Goal: Task Accomplishment & Management: Use online tool/utility

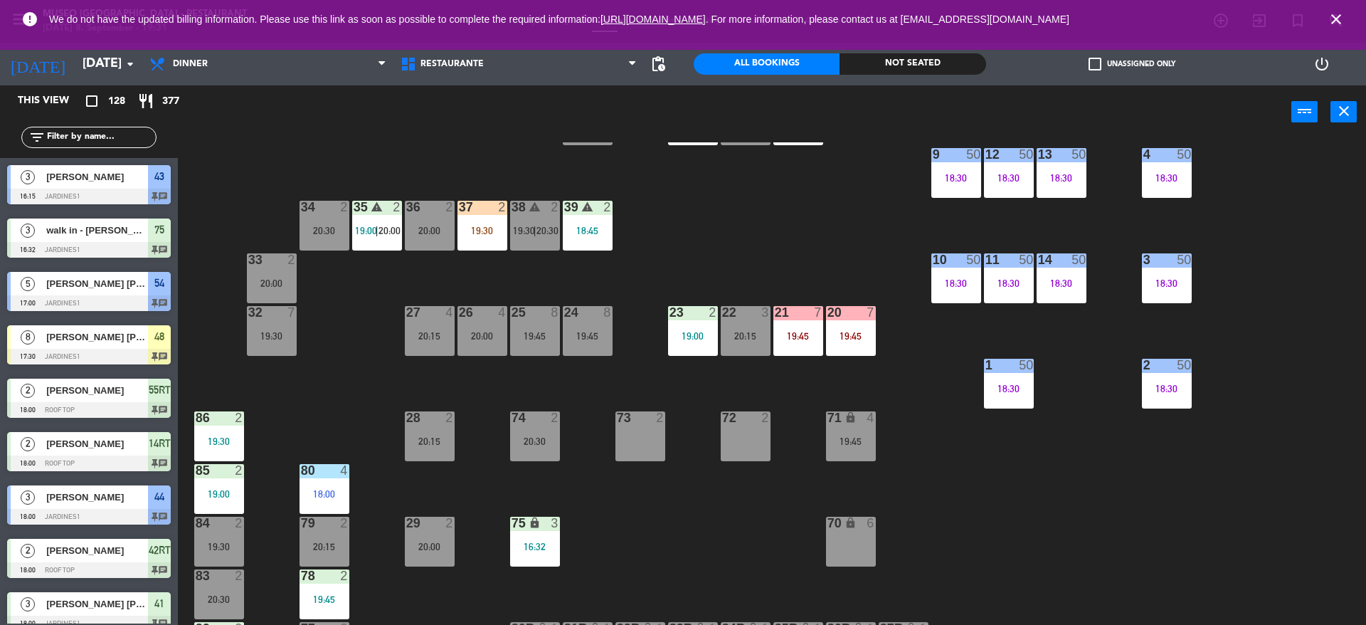
scroll to position [286, 0]
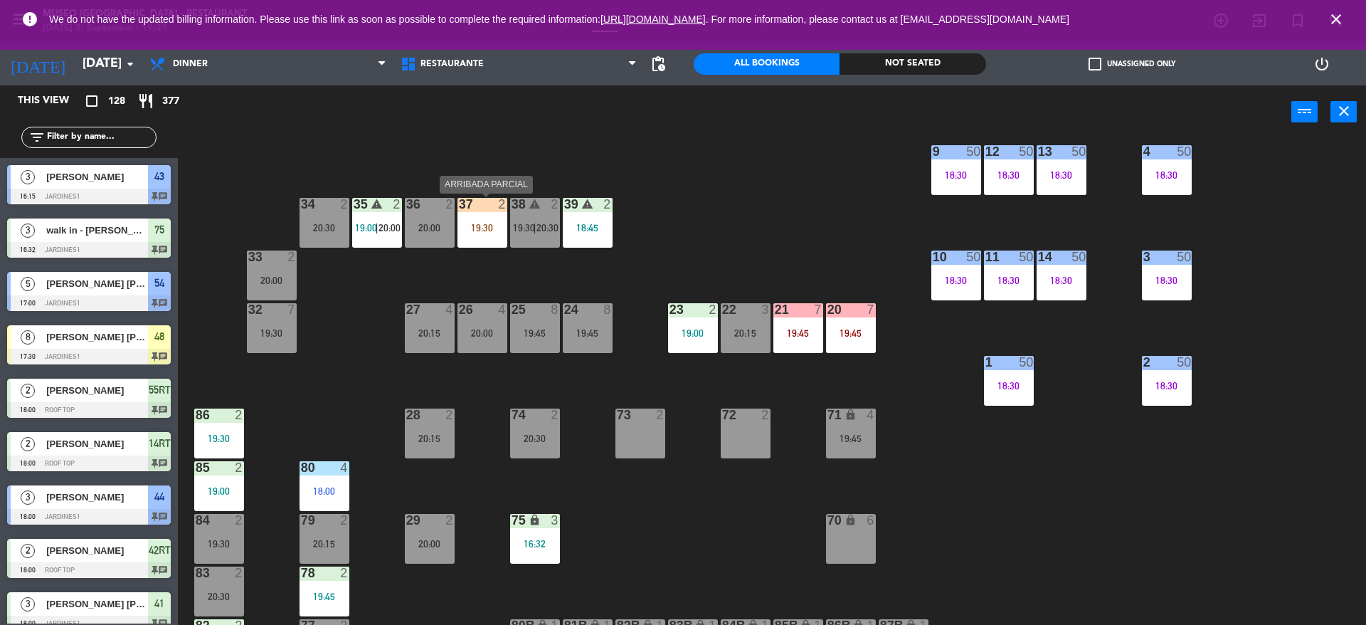
click at [474, 240] on div "37 2 19:30" at bounding box center [482, 223] width 50 height 50
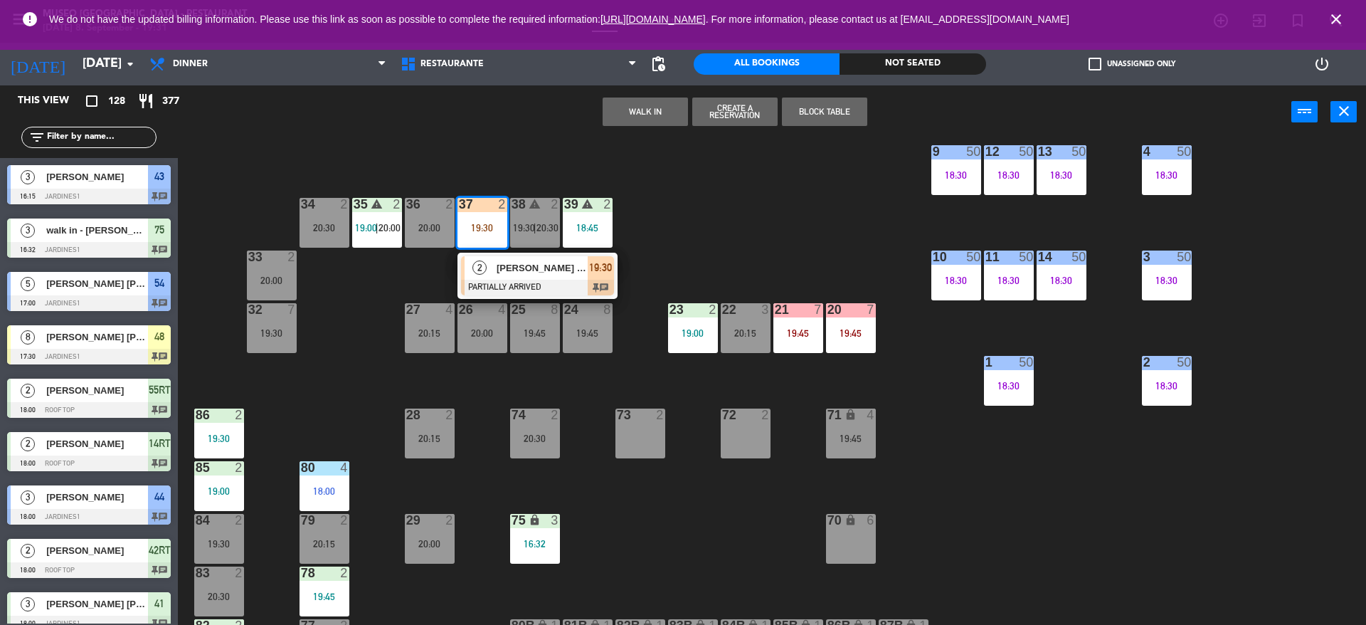
click at [530, 286] on div at bounding box center [537, 288] width 153 height 16
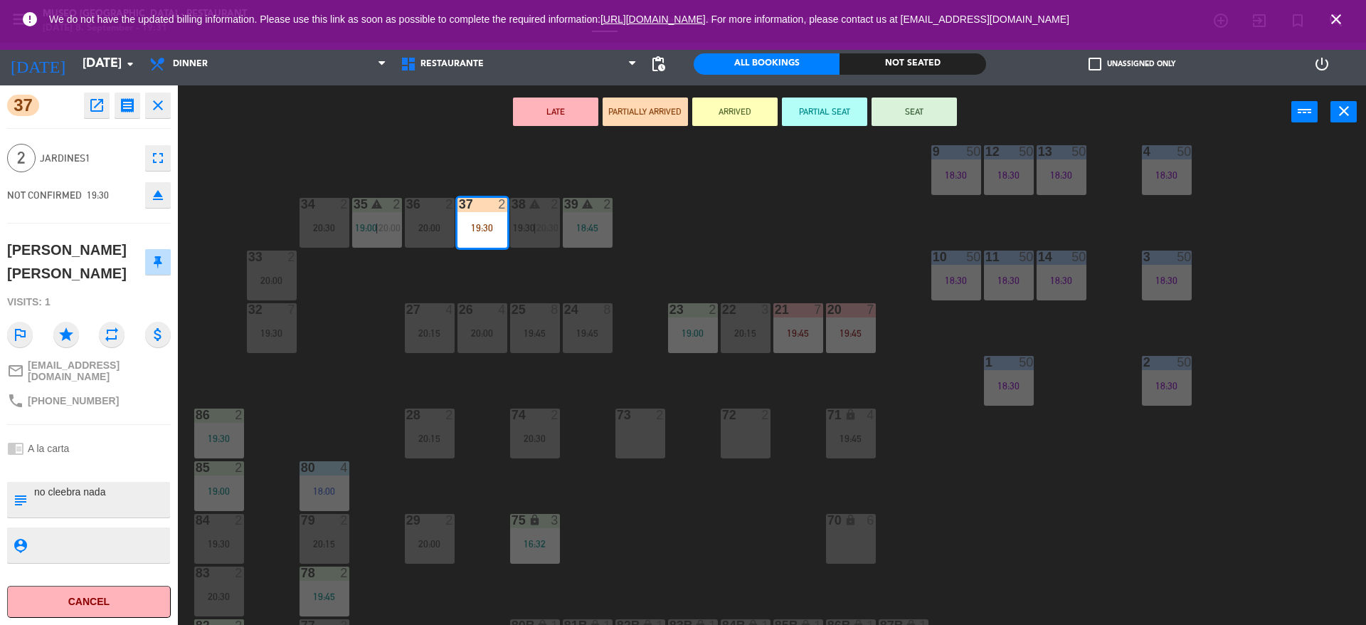
click at [28, 482] on div "subject" at bounding box center [20, 500] width 26 height 36
click at [33, 484] on textarea at bounding box center [101, 499] width 136 height 30
type textarea "m37 / no cleebra nada"
click at [122, 156] on span "Jardines1" at bounding box center [89, 158] width 98 height 16
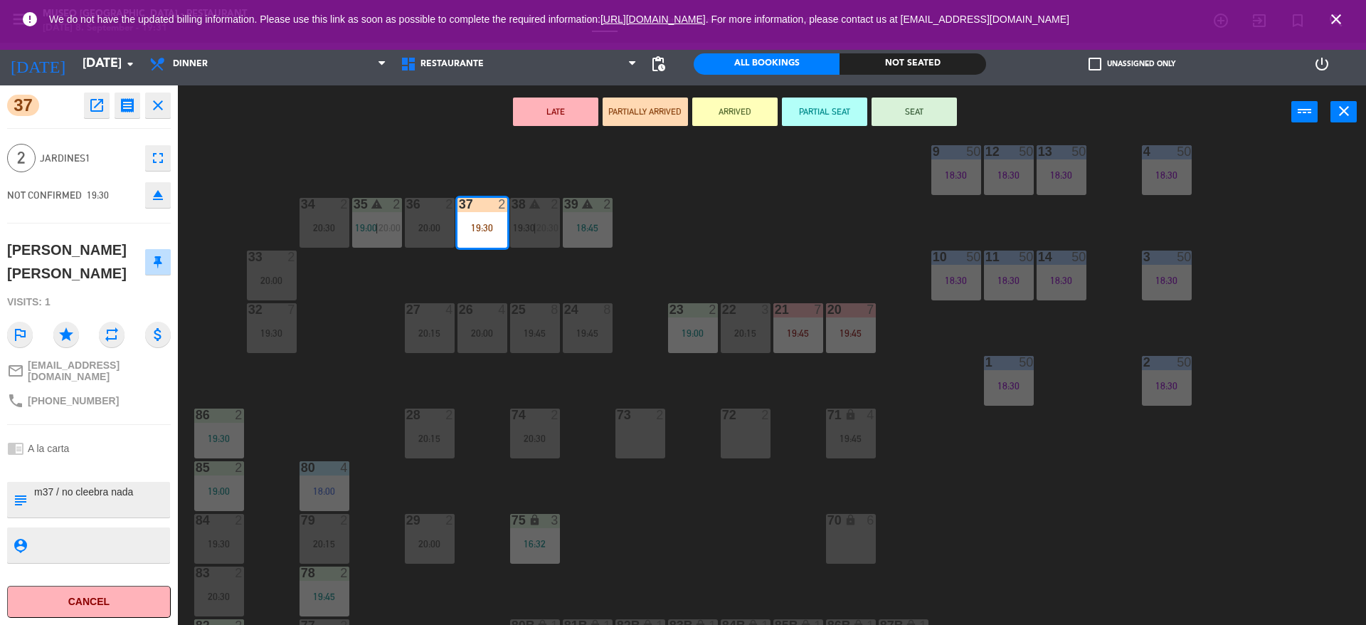
click at [885, 102] on button "SEAT" at bounding box center [913, 111] width 85 height 28
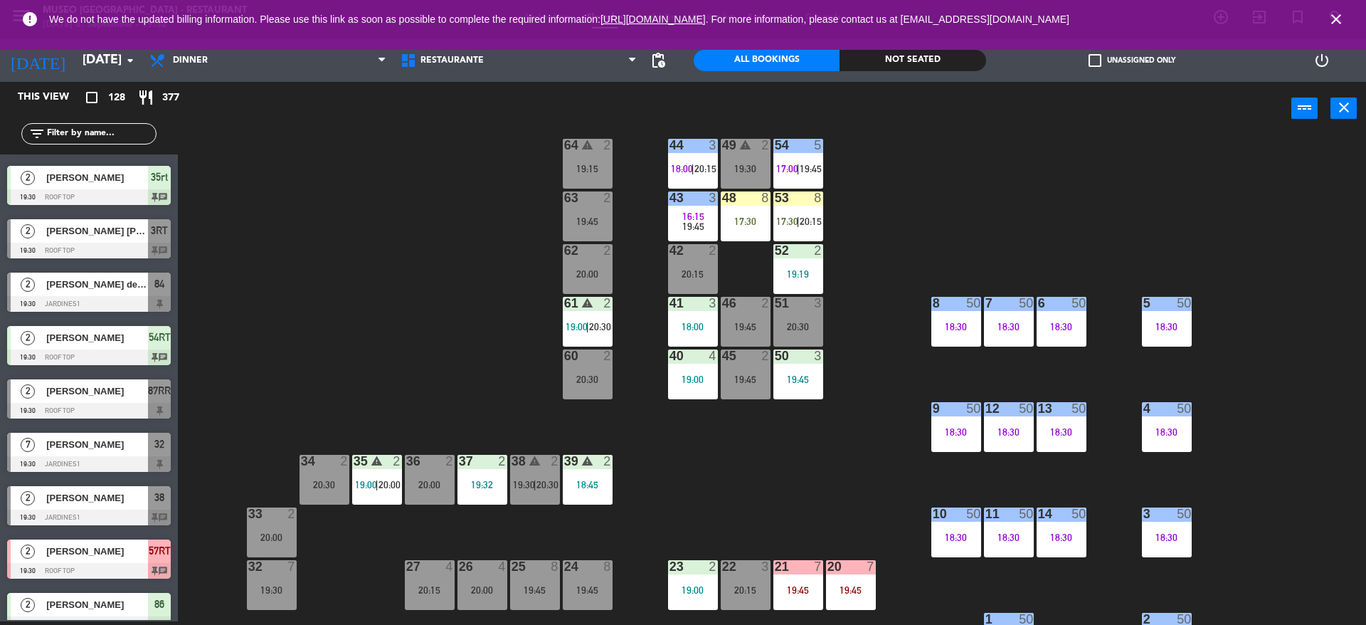
scroll to position [0, 0]
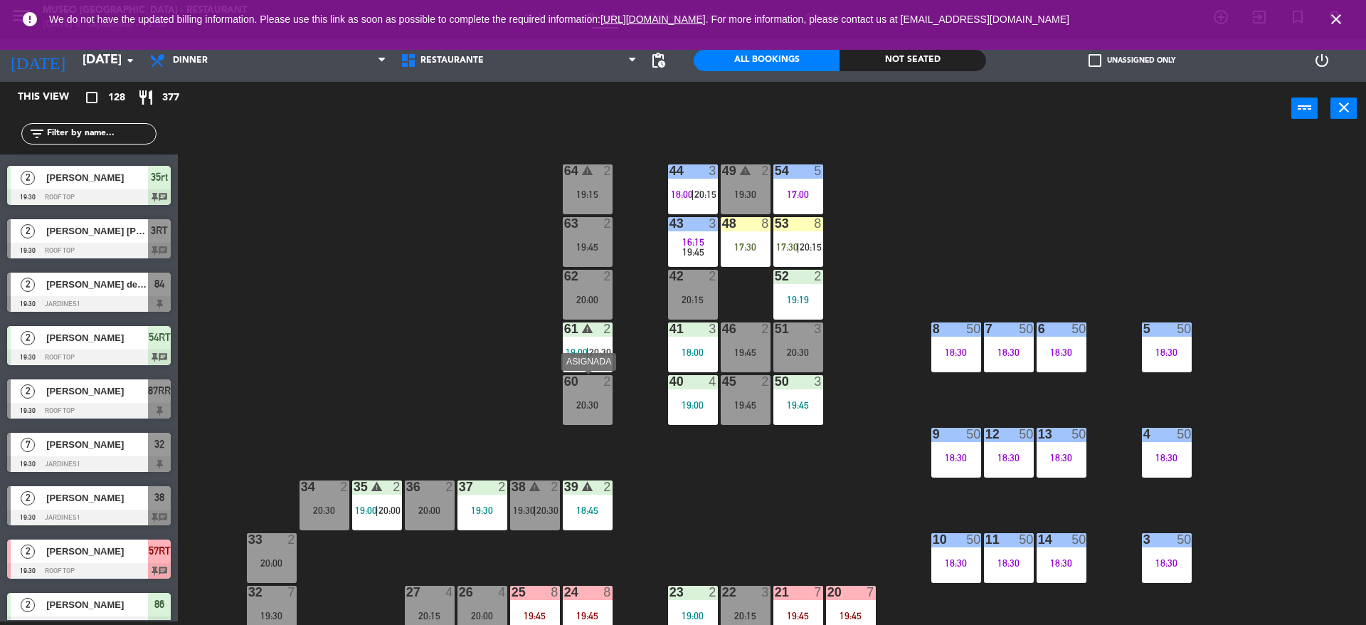
click at [597, 392] on div "60 2 20:30" at bounding box center [588, 400] width 50 height 50
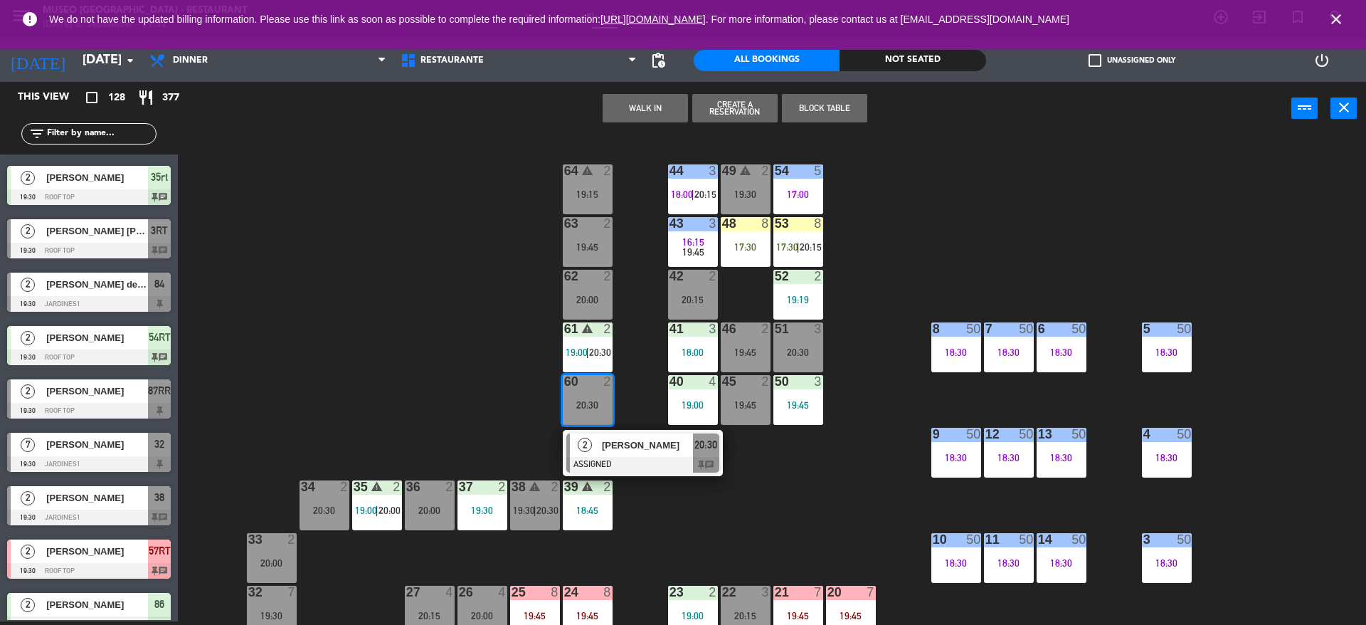
click at [497, 366] on div "44 3 18:00 | 20:15 49 warning 2 19:30 54 5 17:00 64 warning 2 19:15 48 8 17:30 …" at bounding box center [778, 382] width 1174 height 486
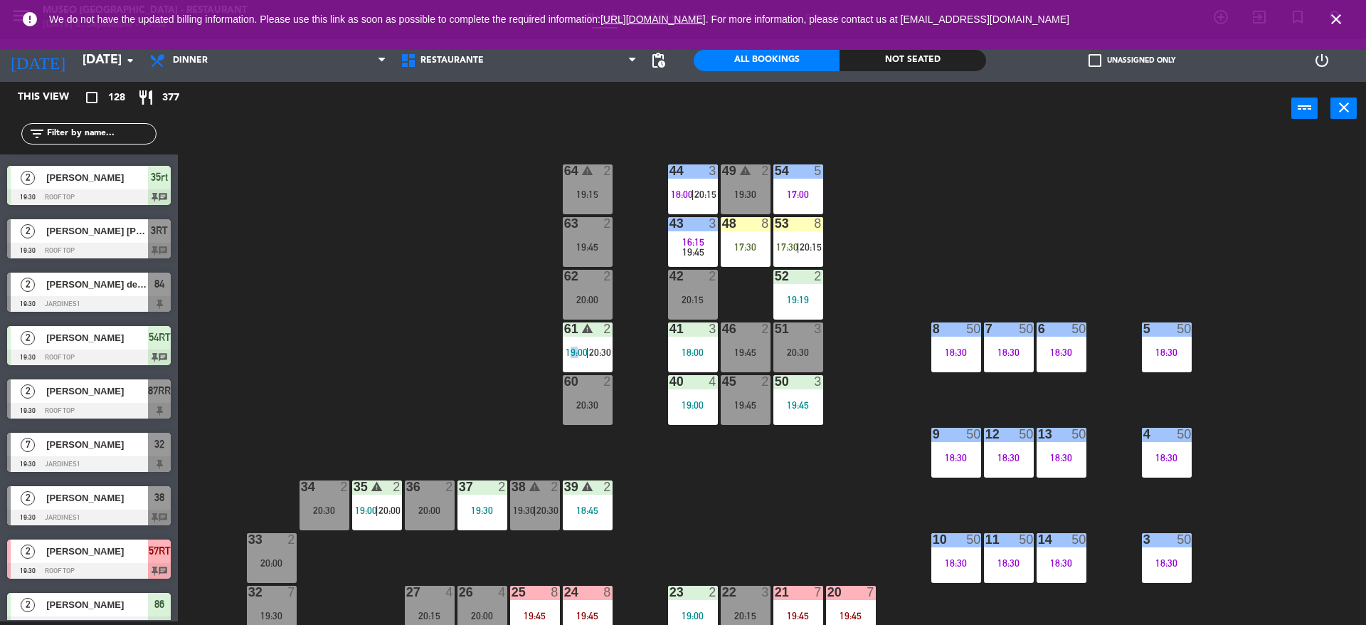
click at [497, 366] on div "44 3 18:00 | 20:15 49 warning 2 19:30 54 5 17:00 64 warning 2 19:15 48 8 17:30 …" at bounding box center [778, 382] width 1174 height 486
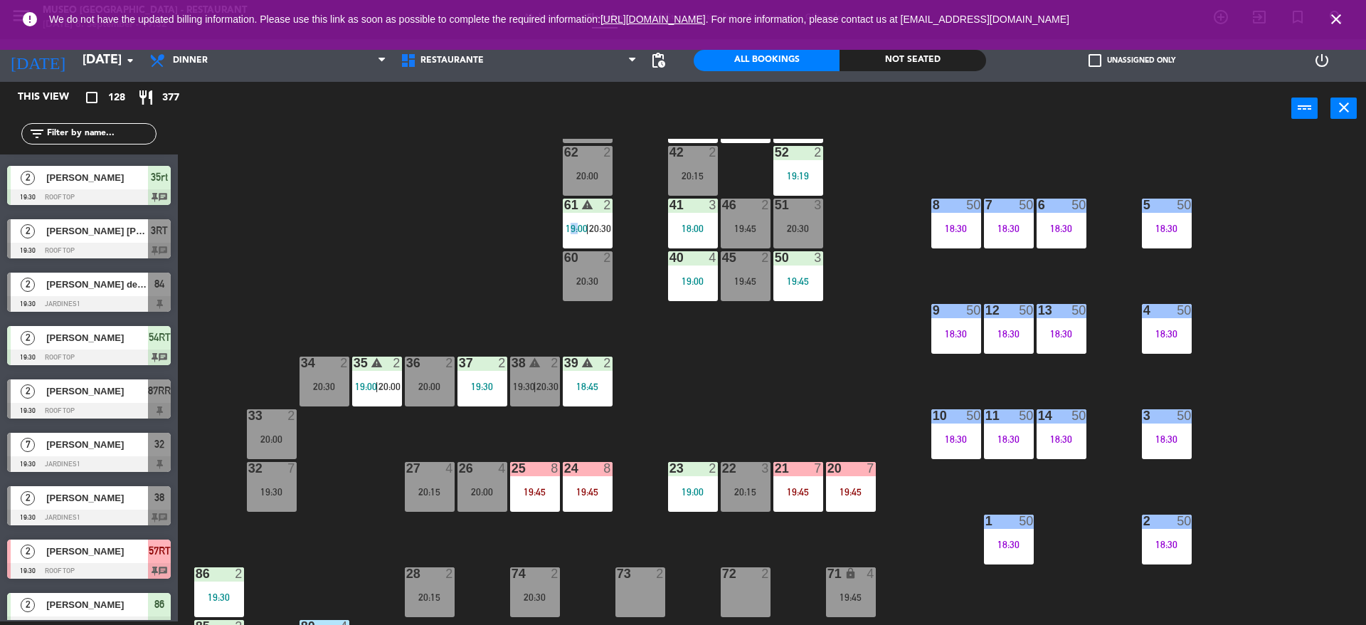
scroll to position [156, 0]
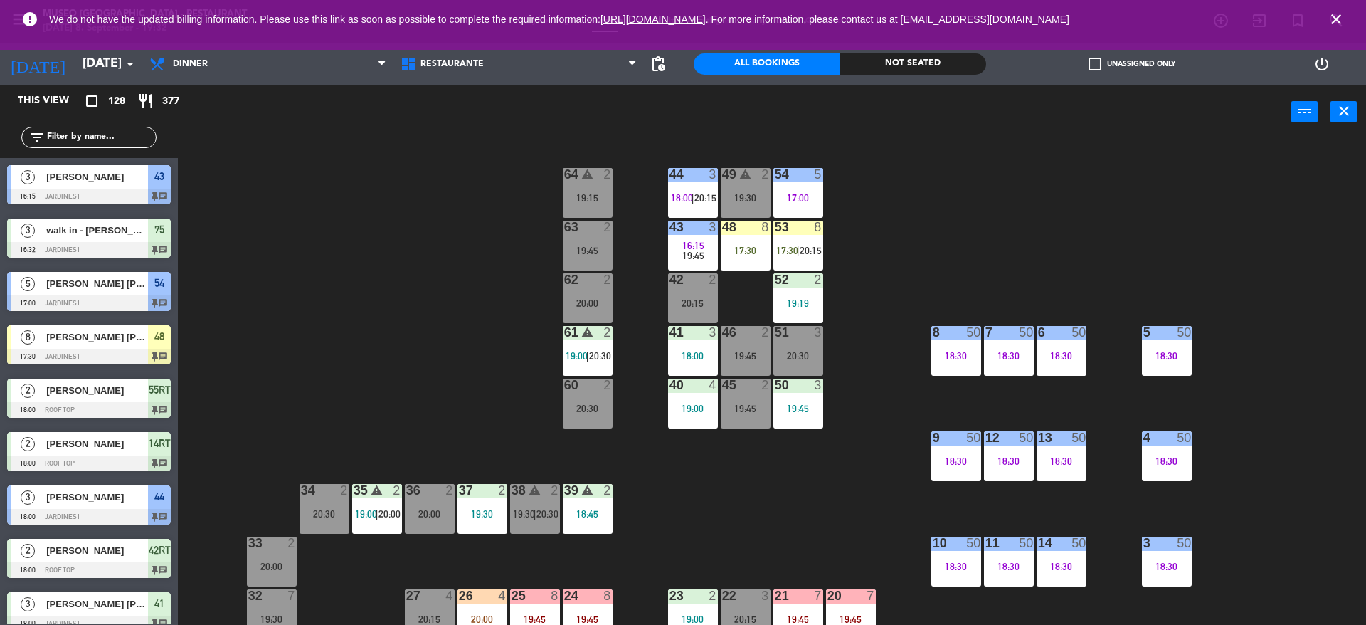
scroll to position [223, 0]
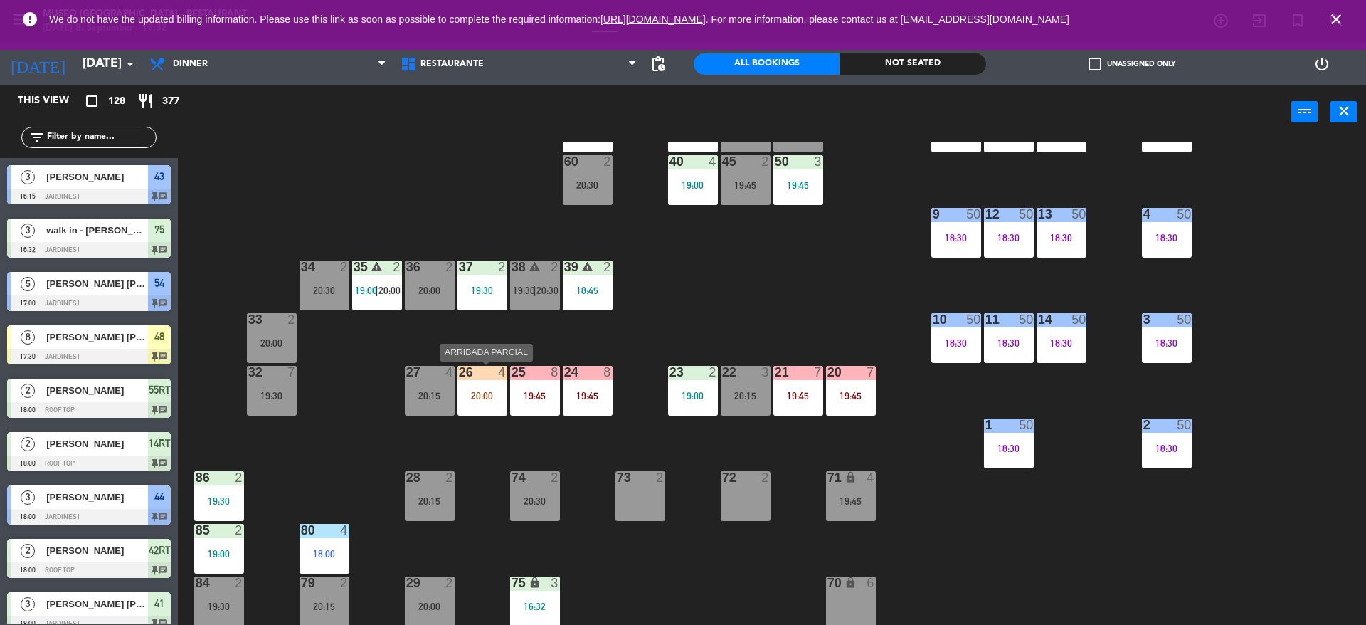
click at [479, 373] on div at bounding box center [481, 372] width 23 height 13
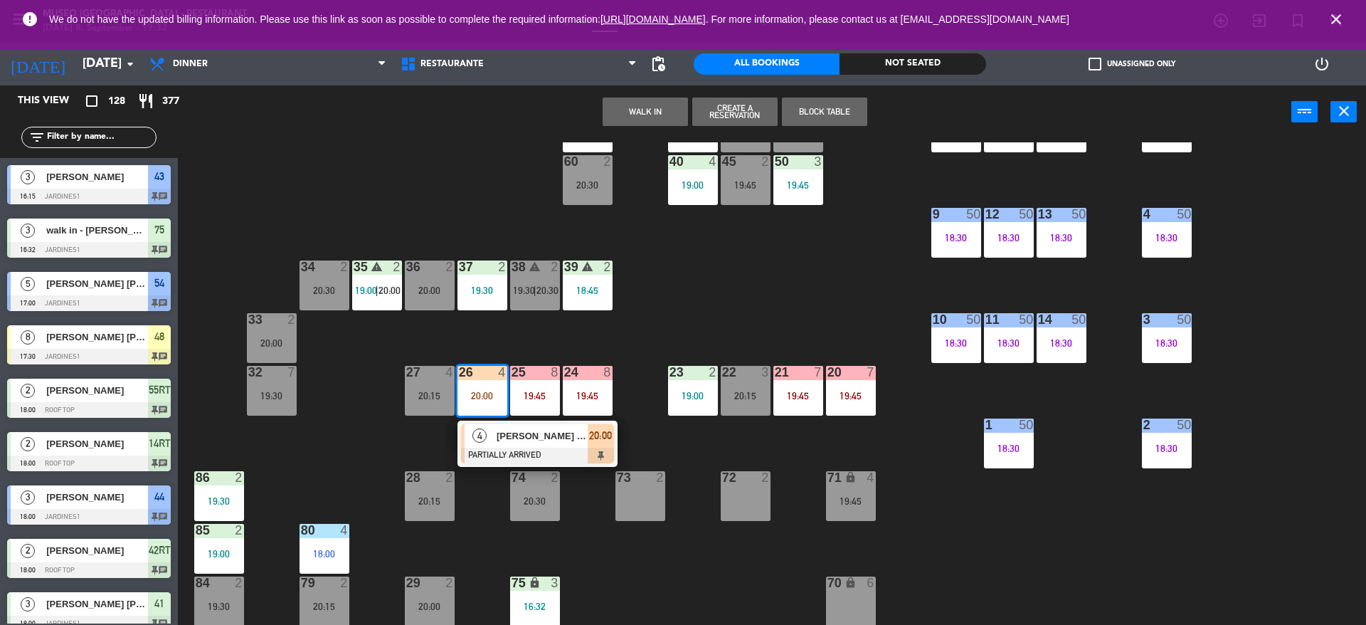
click at [501, 430] on span "[PERSON_NAME] [PERSON_NAME]" at bounding box center [542, 435] width 91 height 15
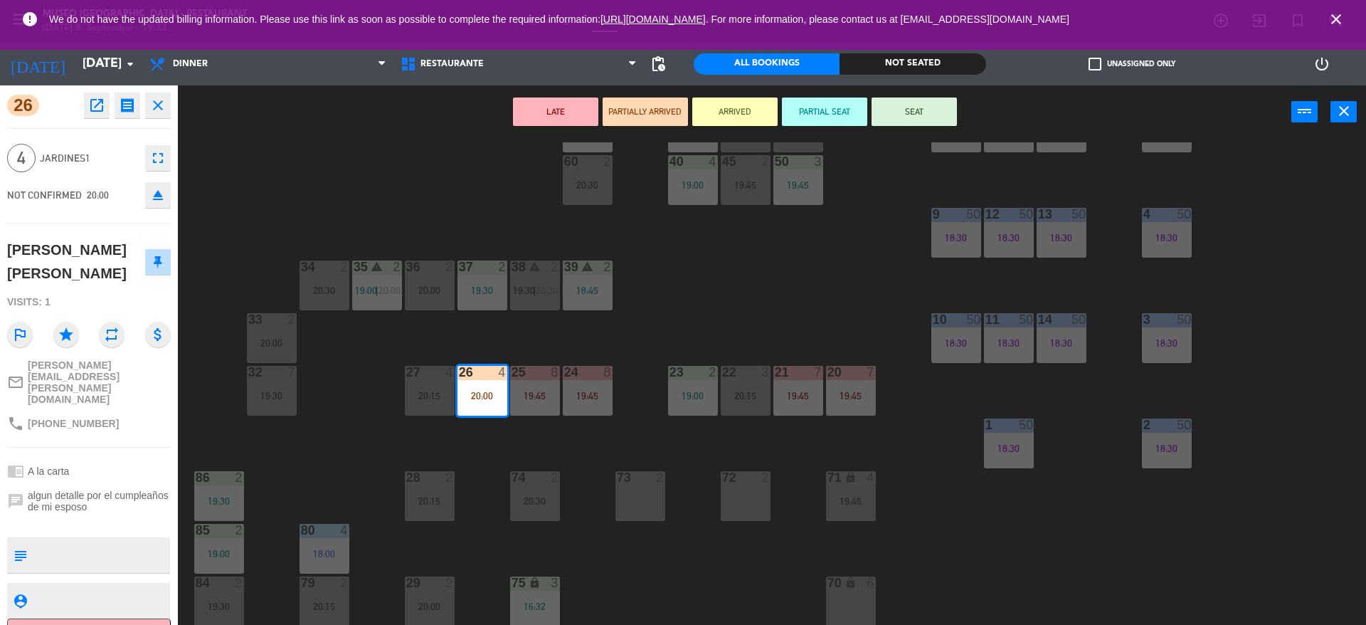
scroll to position [183, 0]
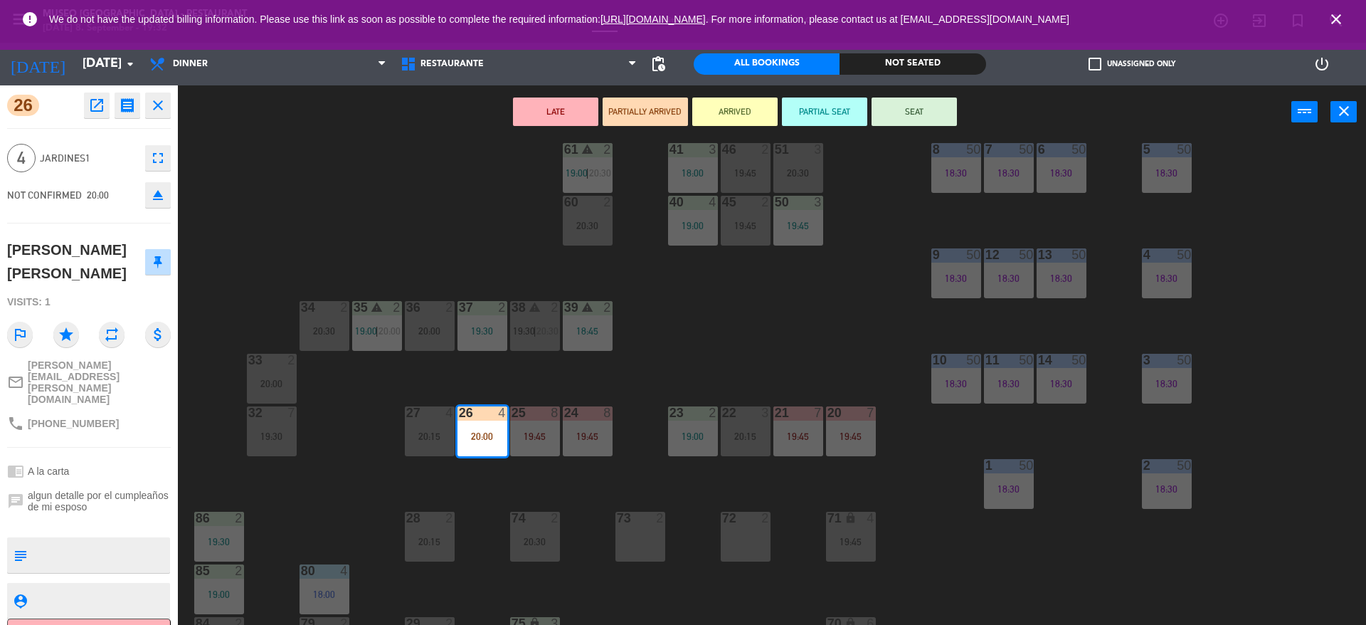
click at [421, 246] on div "44 3 18:00 | 20:15 49 warning 2 19:30 54 5 17:00 64 warning 2 19:15 48 8 17:30 …" at bounding box center [778, 385] width 1174 height 486
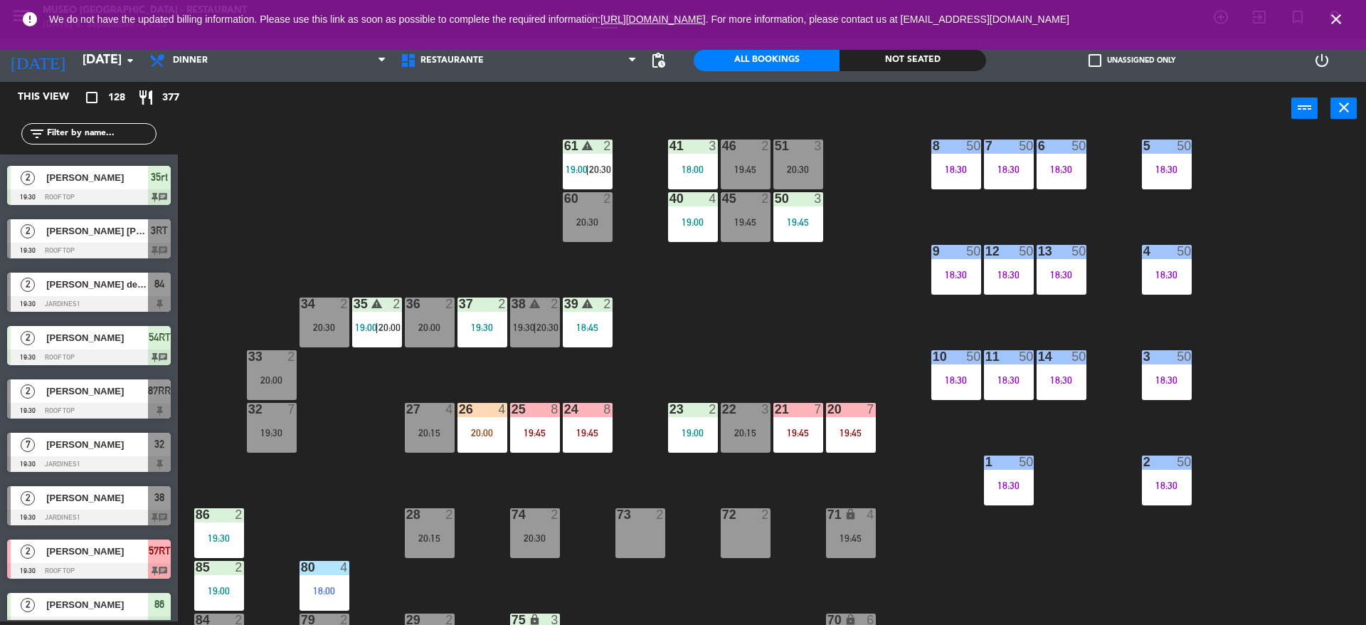
scroll to position [132, 0]
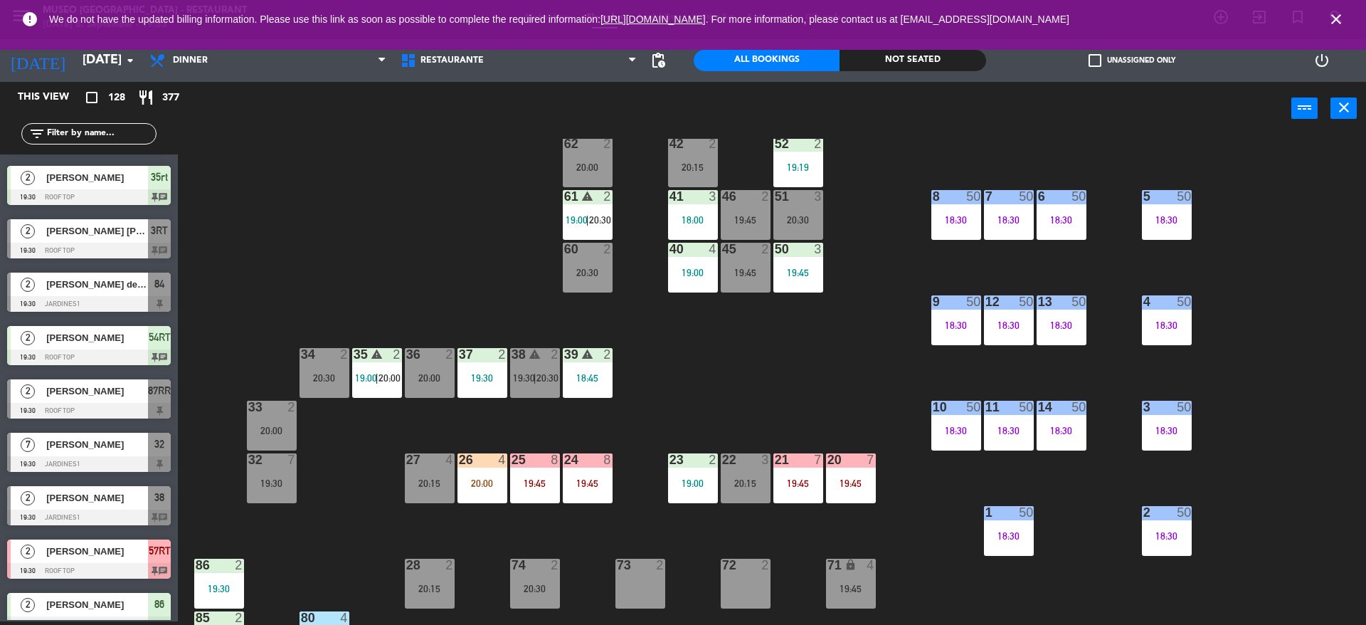
click at [475, 484] on div "20:00" at bounding box center [482, 483] width 50 height 10
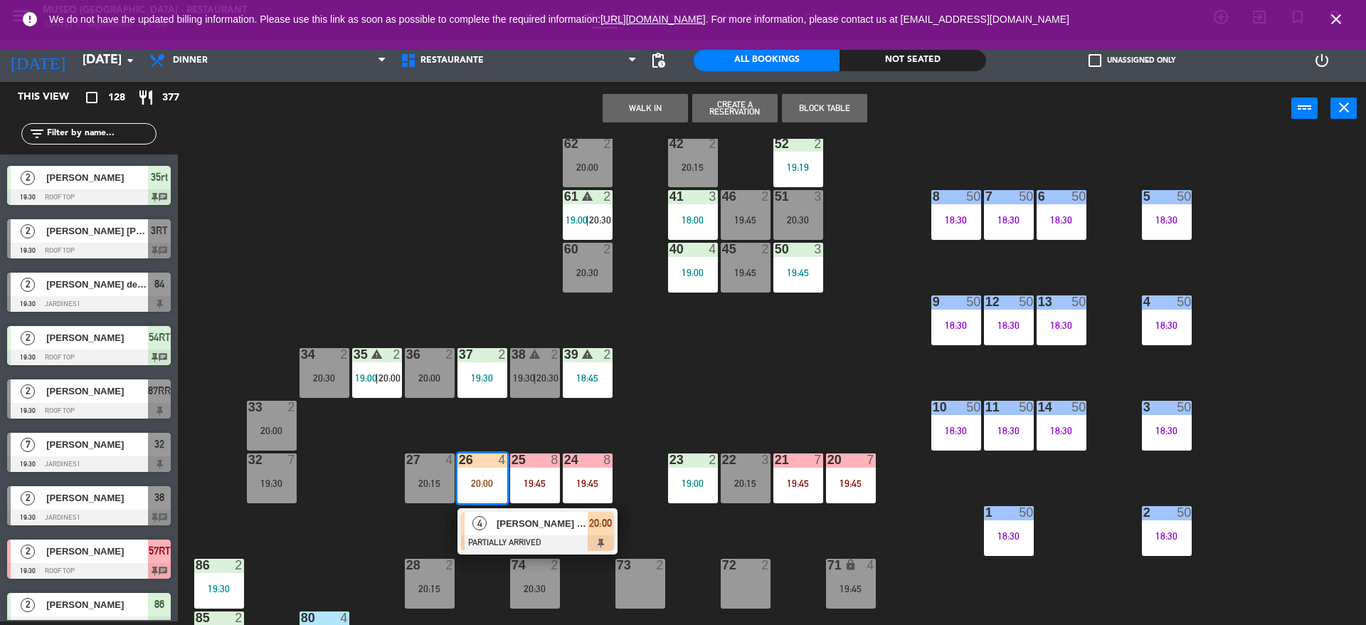
click at [510, 531] on div "[PERSON_NAME] [PERSON_NAME]" at bounding box center [541, 522] width 92 height 23
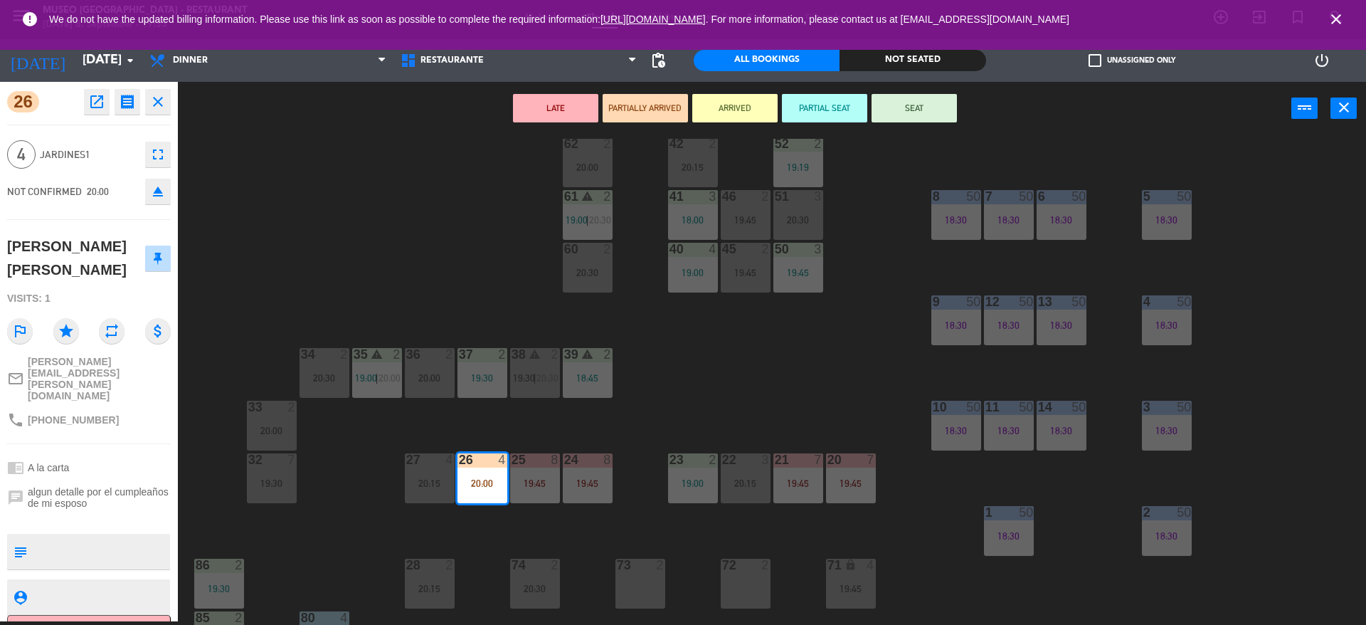
click at [43, 536] on textarea at bounding box center [101, 551] width 136 height 30
type textarea "m22 / cumpleaños"
click at [110, 149] on span "Jardines1" at bounding box center [89, 155] width 98 height 16
click at [275, 142] on div "44 3 18:00 | 20:15 49 warning 2 19:30 54 5 17:00 64 warning 2 19:15 48 8 17:30 …" at bounding box center [778, 382] width 1174 height 486
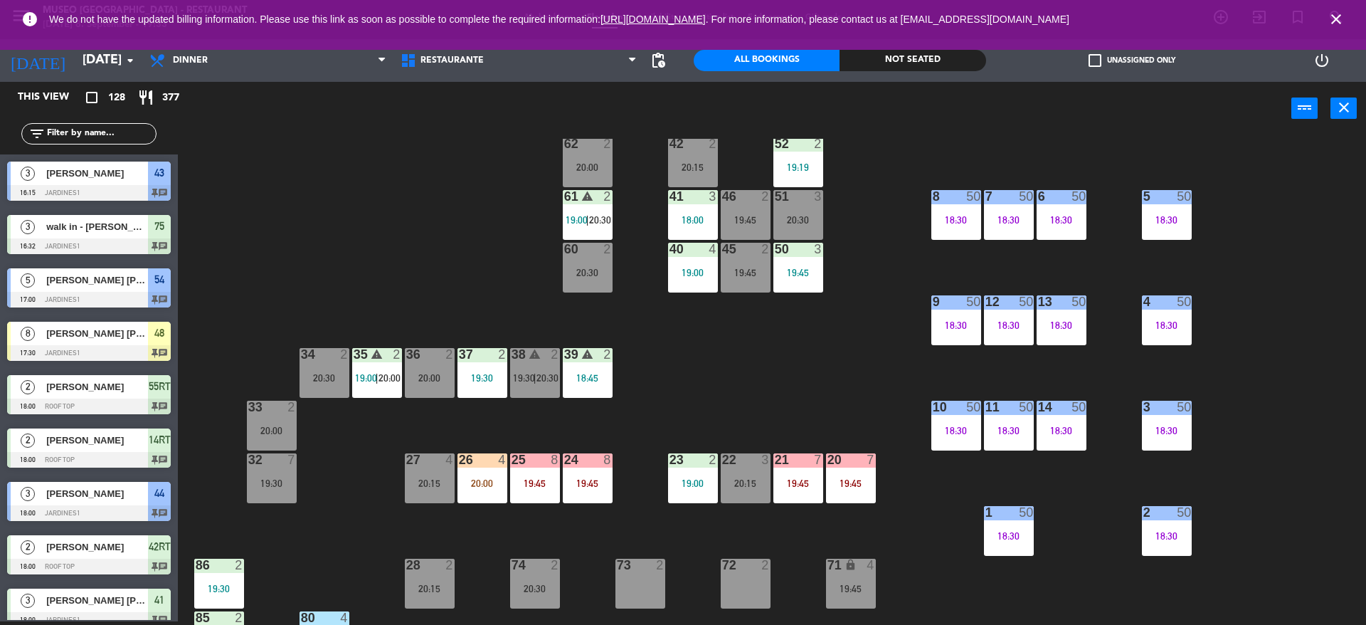
scroll to position [2343, 0]
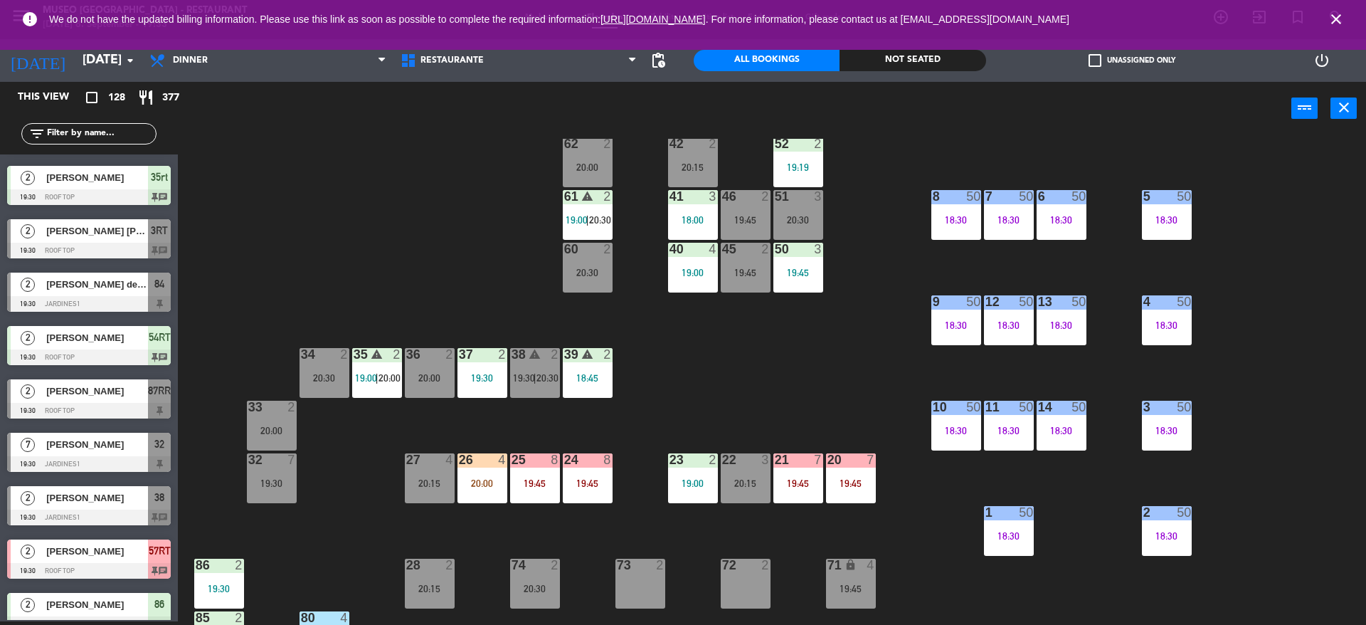
click at [482, 486] on div "20:00" at bounding box center [482, 483] width 50 height 10
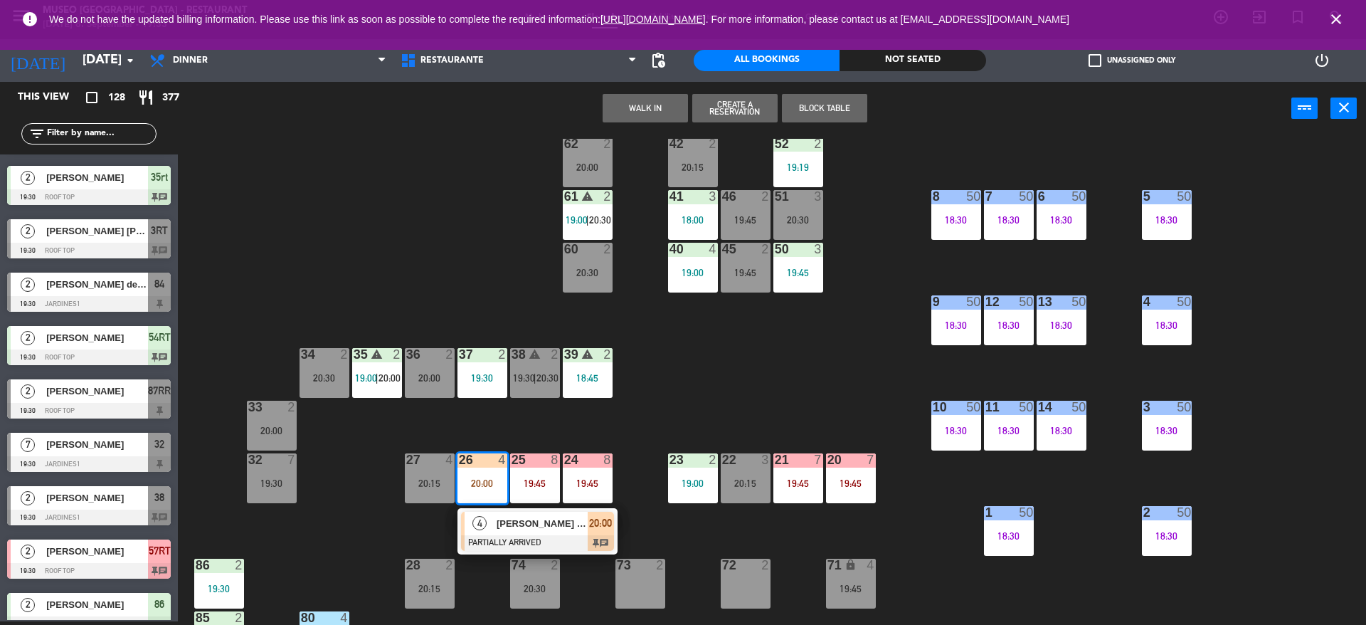
click at [770, 467] on div "22 3" at bounding box center [746, 460] width 50 height 14
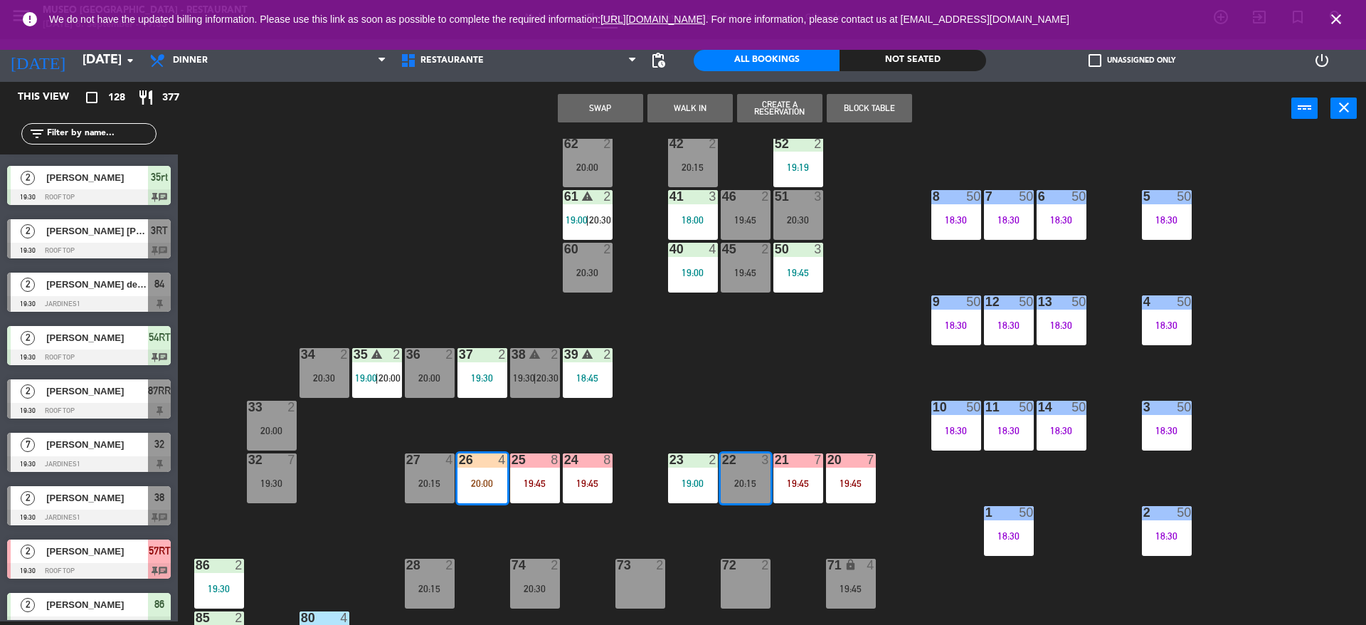
click at [607, 113] on button "Swap" at bounding box center [600, 108] width 85 height 28
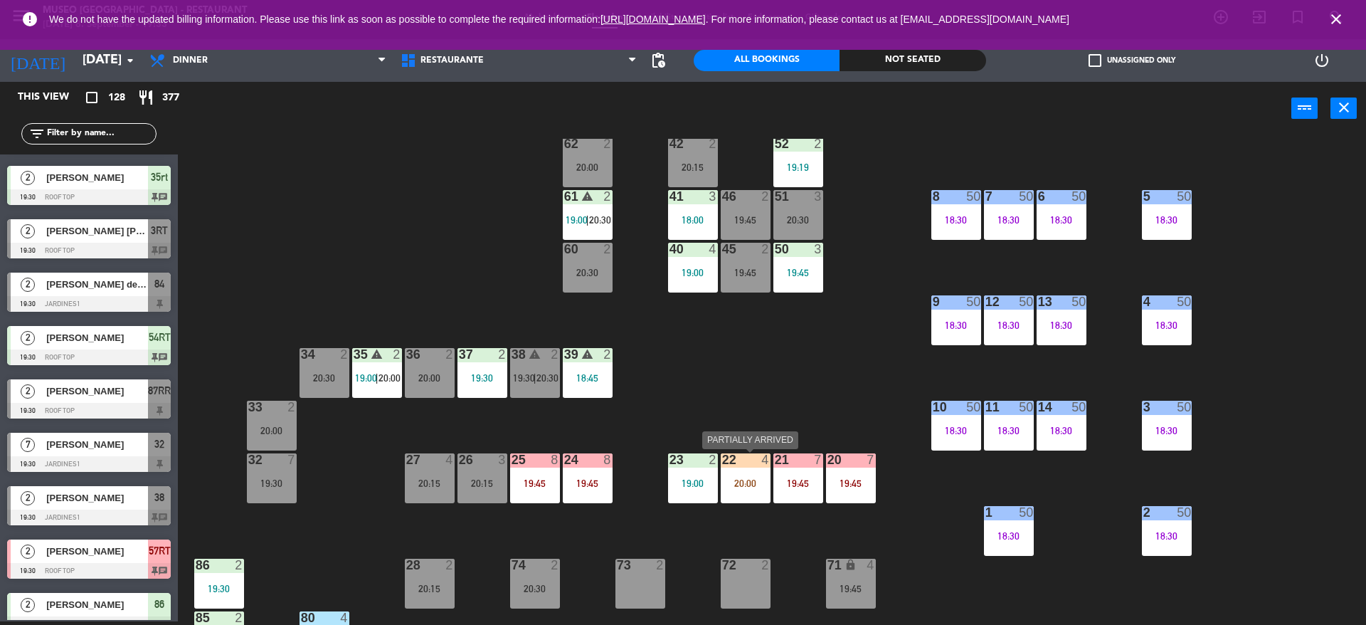
click at [752, 498] on div "22 4 20:00" at bounding box center [746, 478] width 50 height 50
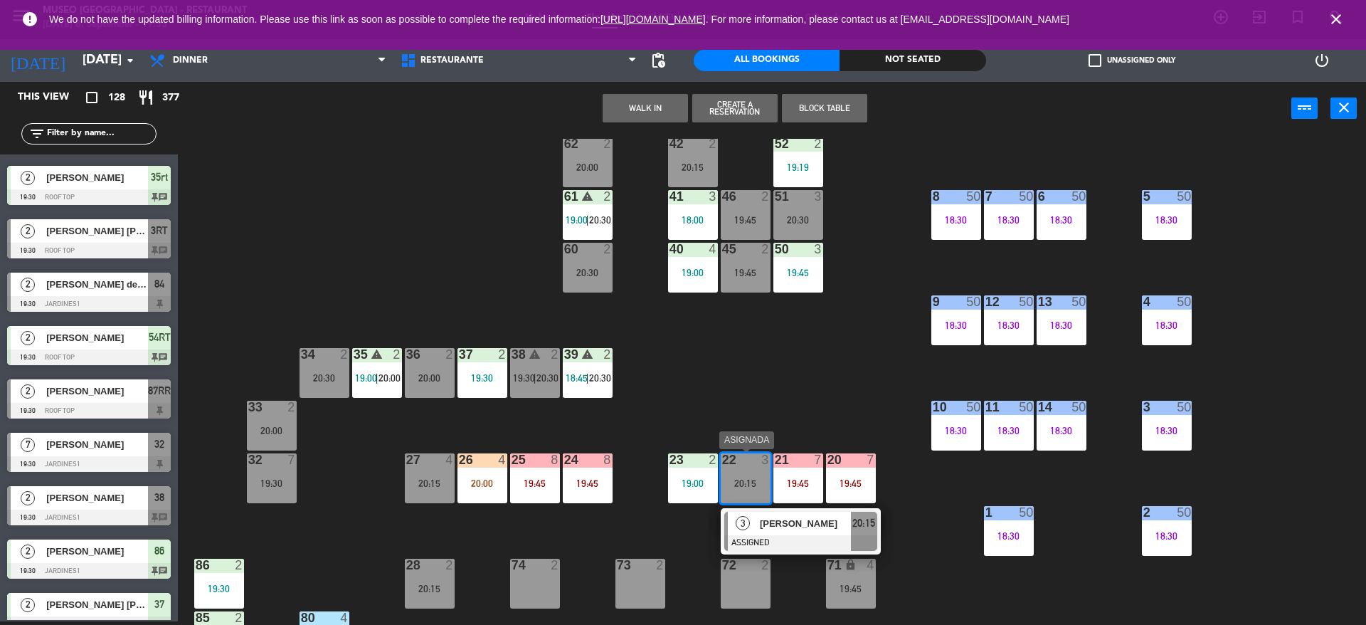
click at [773, 526] on span "[PERSON_NAME]" at bounding box center [805, 523] width 91 height 15
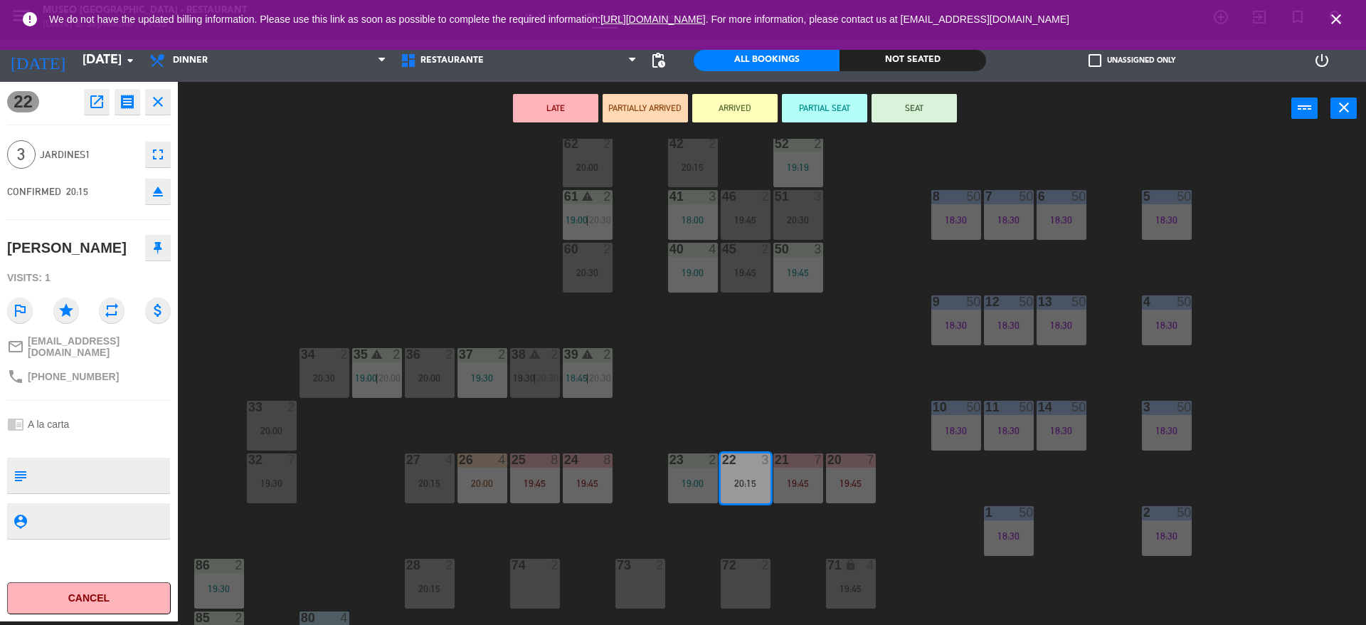
click at [686, 376] on div "44 3 18:00 | 20:15 49 warning 2 19:30 54 5 17:00 64 warning 2 19:15 48 8 17:30 …" at bounding box center [778, 382] width 1174 height 486
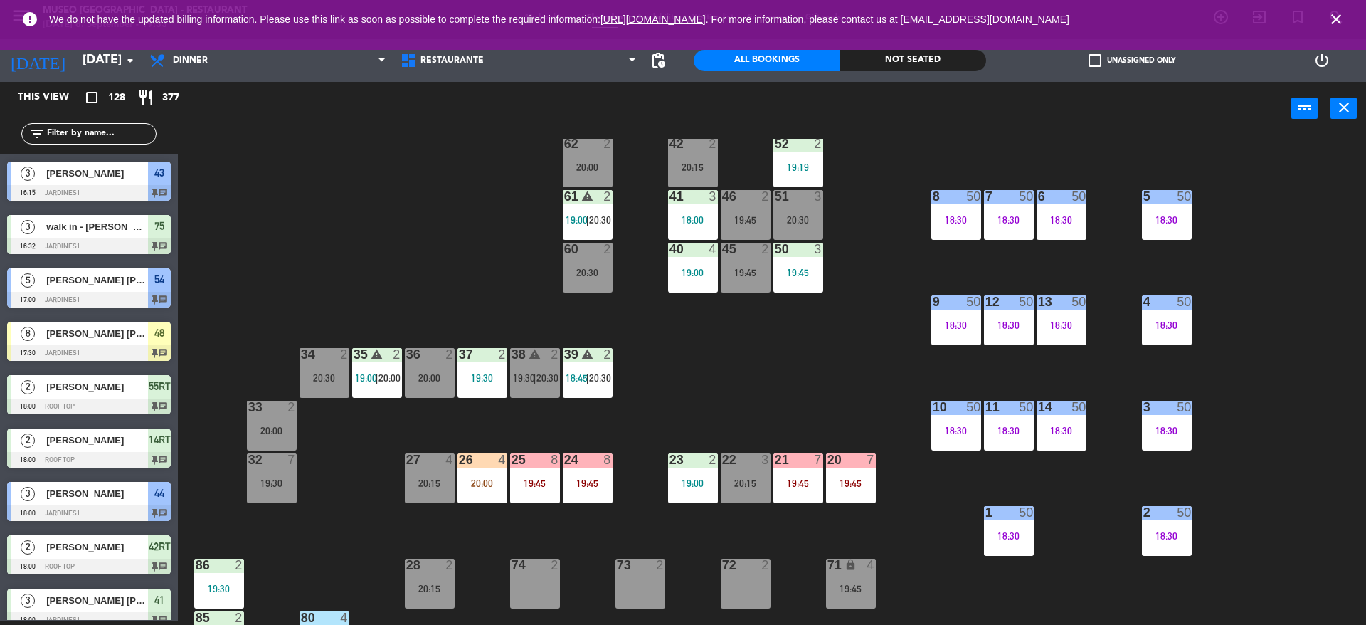
scroll to position [636, 0]
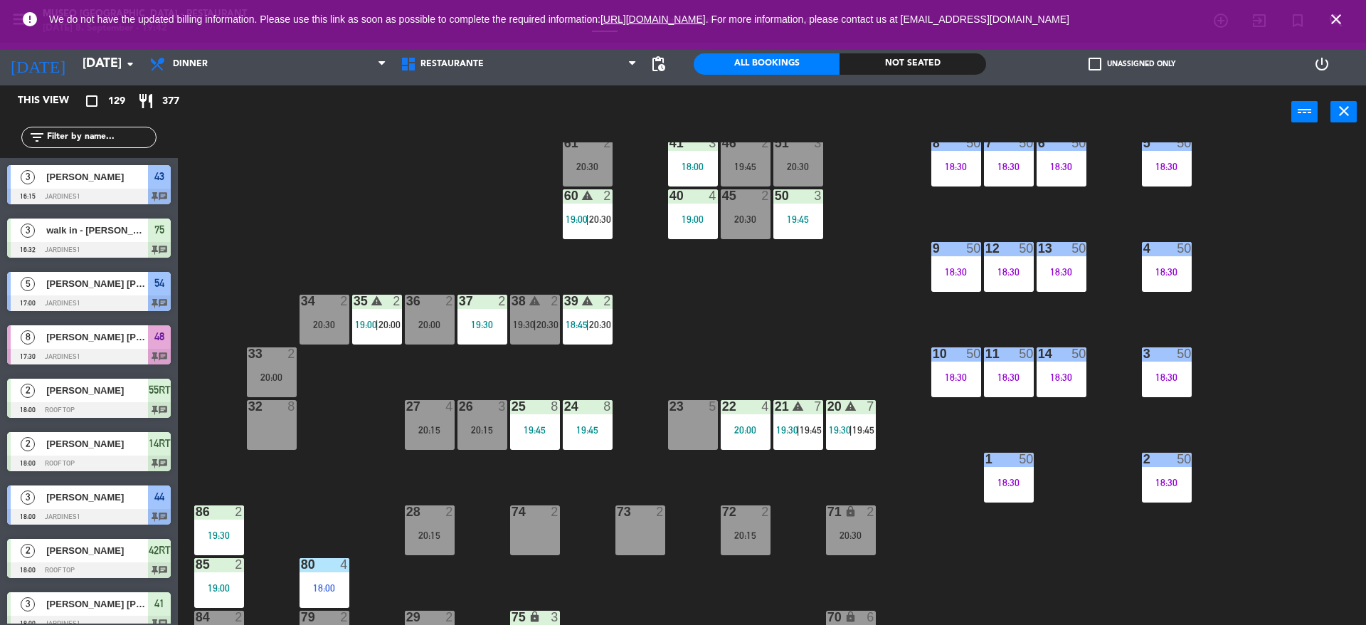
scroll to position [190, 0]
click at [867, 409] on div "7" at bounding box center [870, 405] width 9 height 13
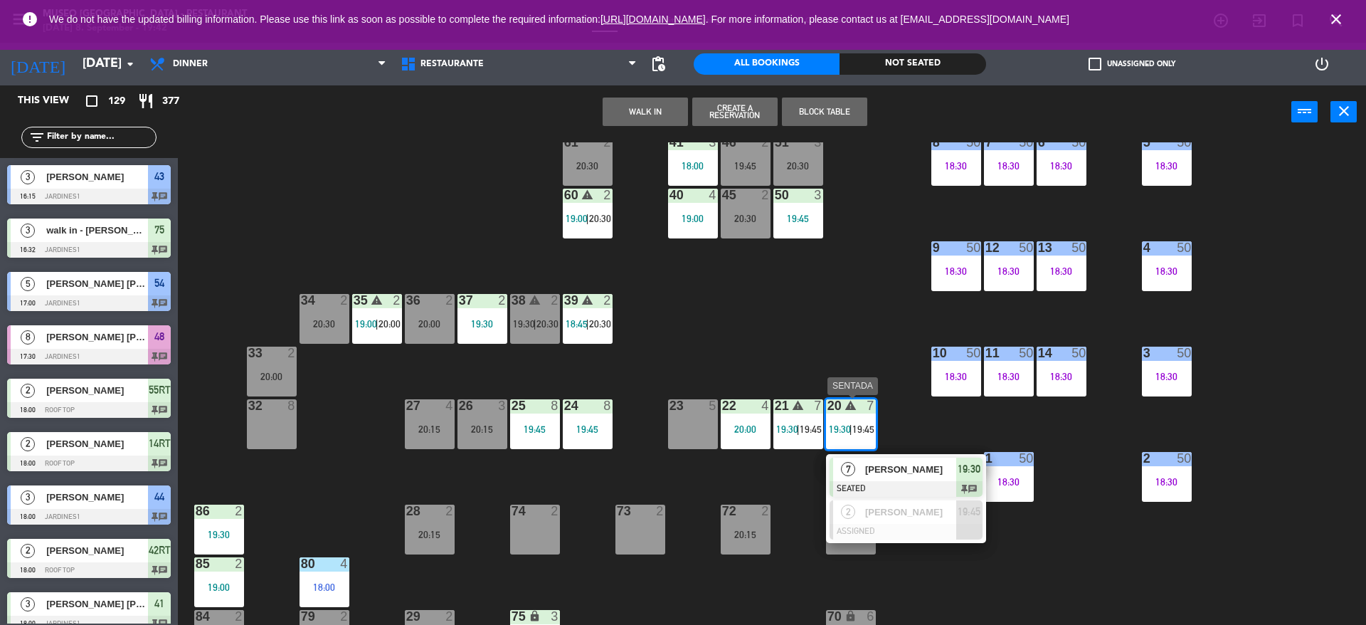
click at [889, 474] on span "[PERSON_NAME]" at bounding box center [910, 469] width 91 height 15
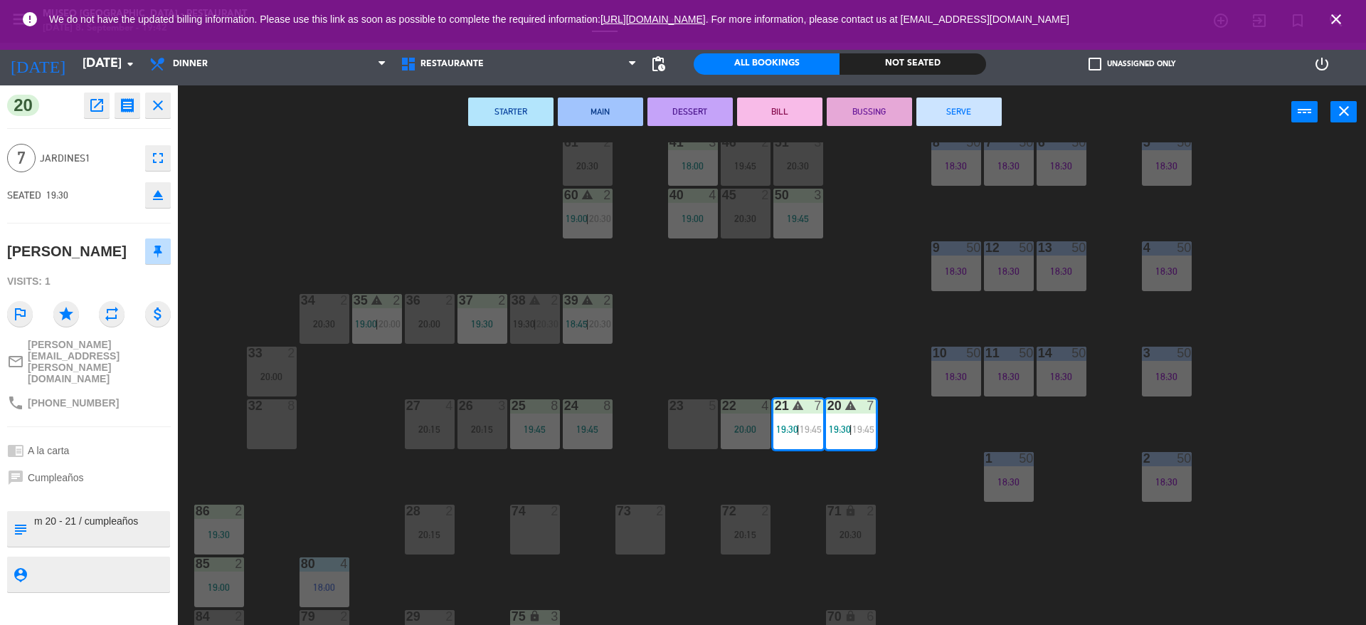
scroll to position [213, 0]
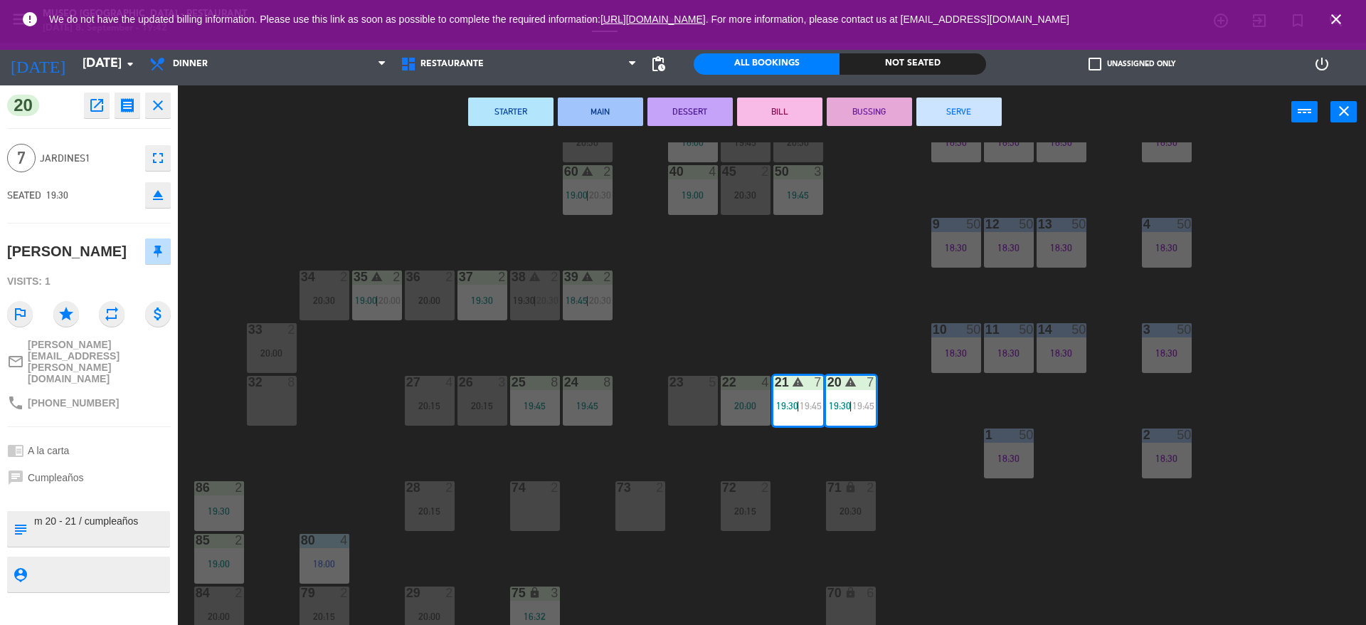
click at [847, 379] on icon "warning" at bounding box center [850, 382] width 12 height 12
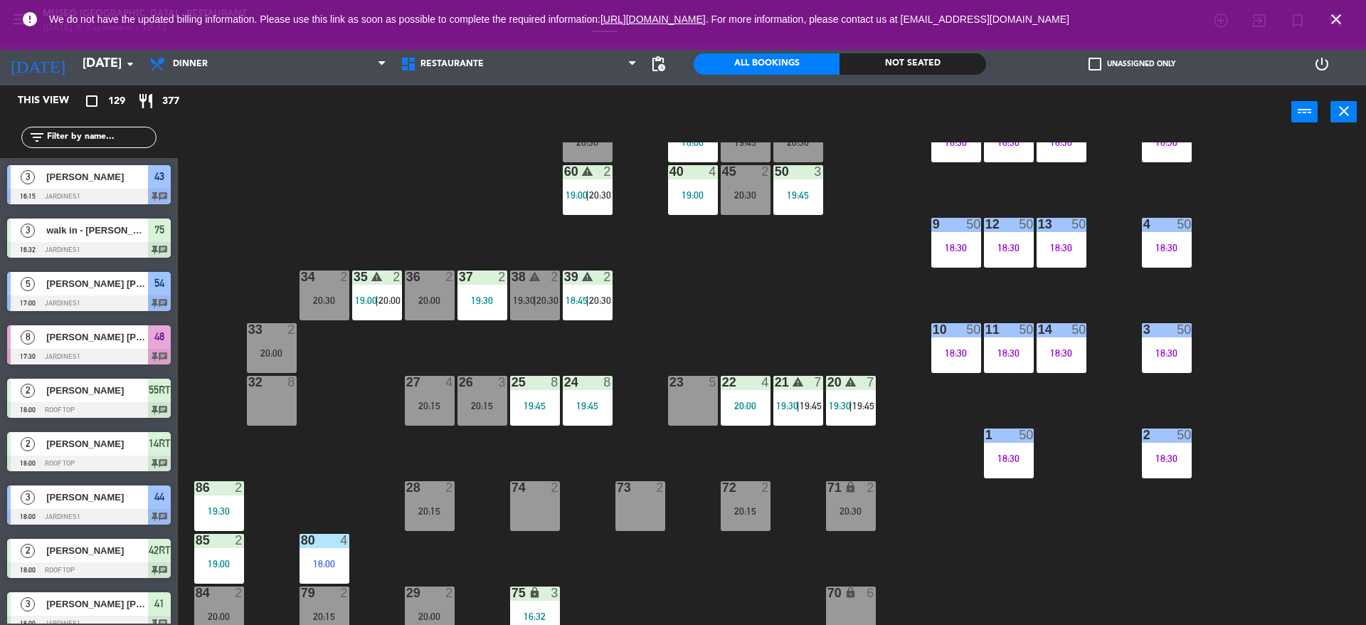
click at [871, 413] on div "20 warning 7 19:30 | 19:45" at bounding box center [851, 401] width 50 height 50
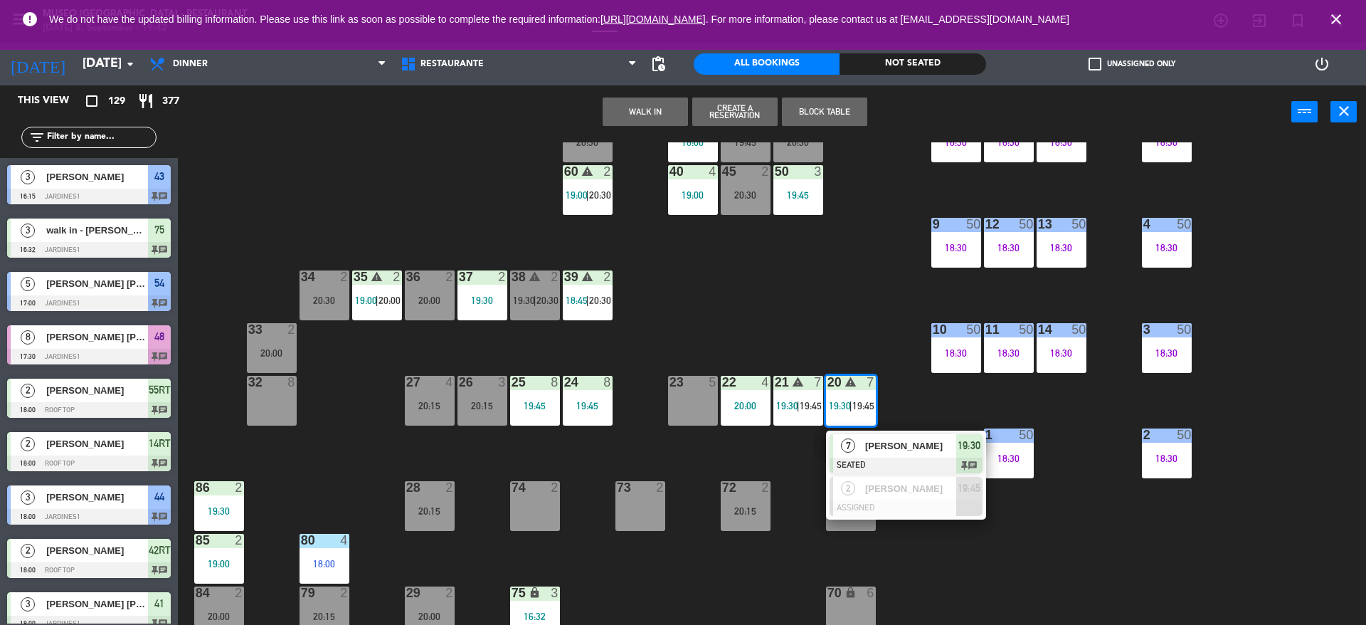
click at [869, 447] on span "[PERSON_NAME]" at bounding box center [910, 445] width 91 height 15
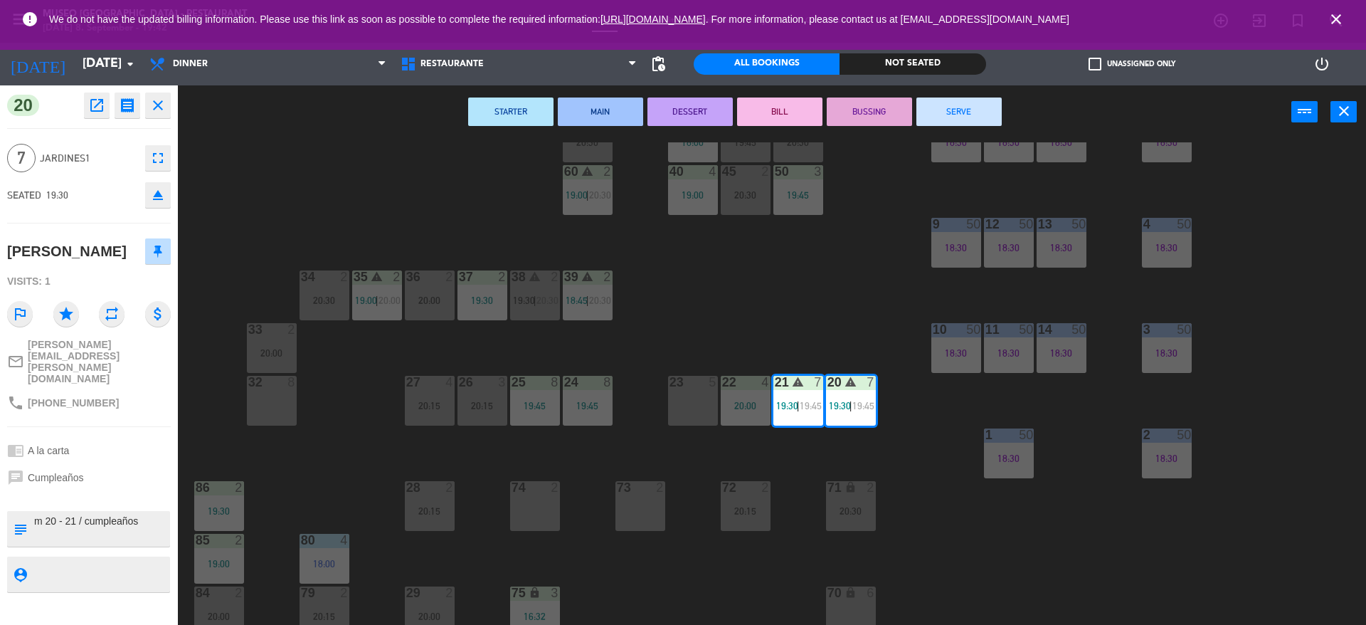
click at [825, 299] on div "44 3 18:00 | 20:15 49 warning 2 19:30 54 5 17:00 64 warning 2 19:15 48 8 17:30 …" at bounding box center [778, 385] width 1174 height 486
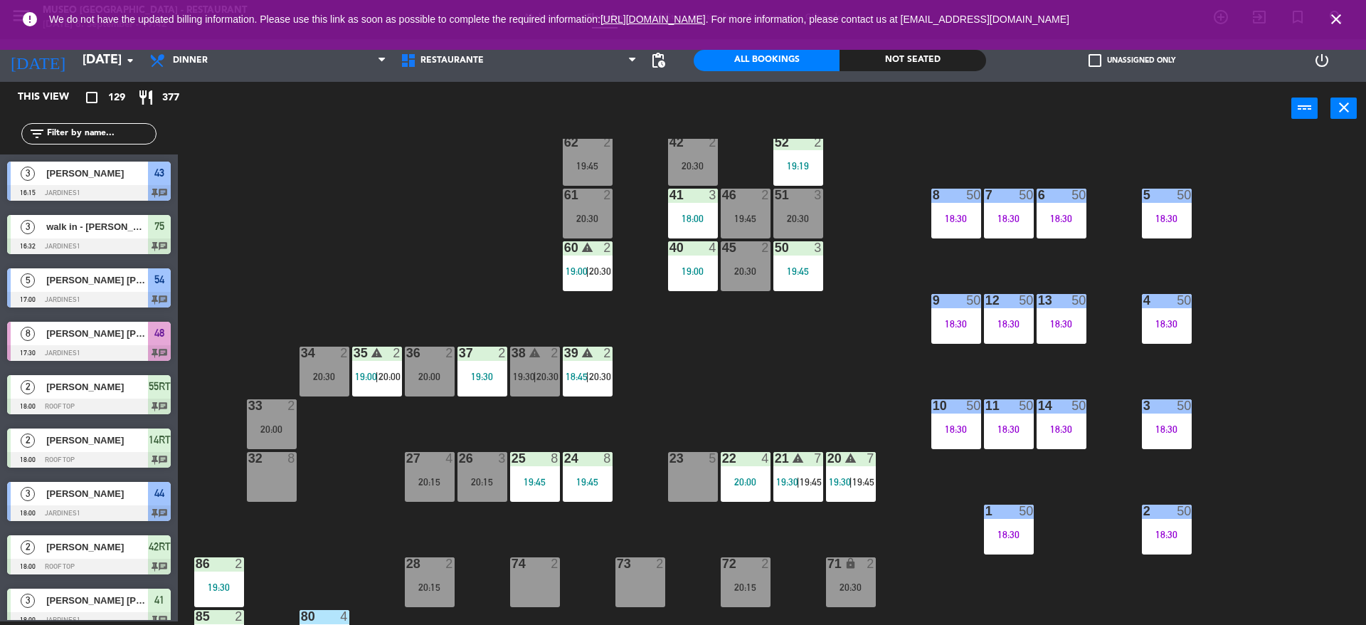
scroll to position [0, 0]
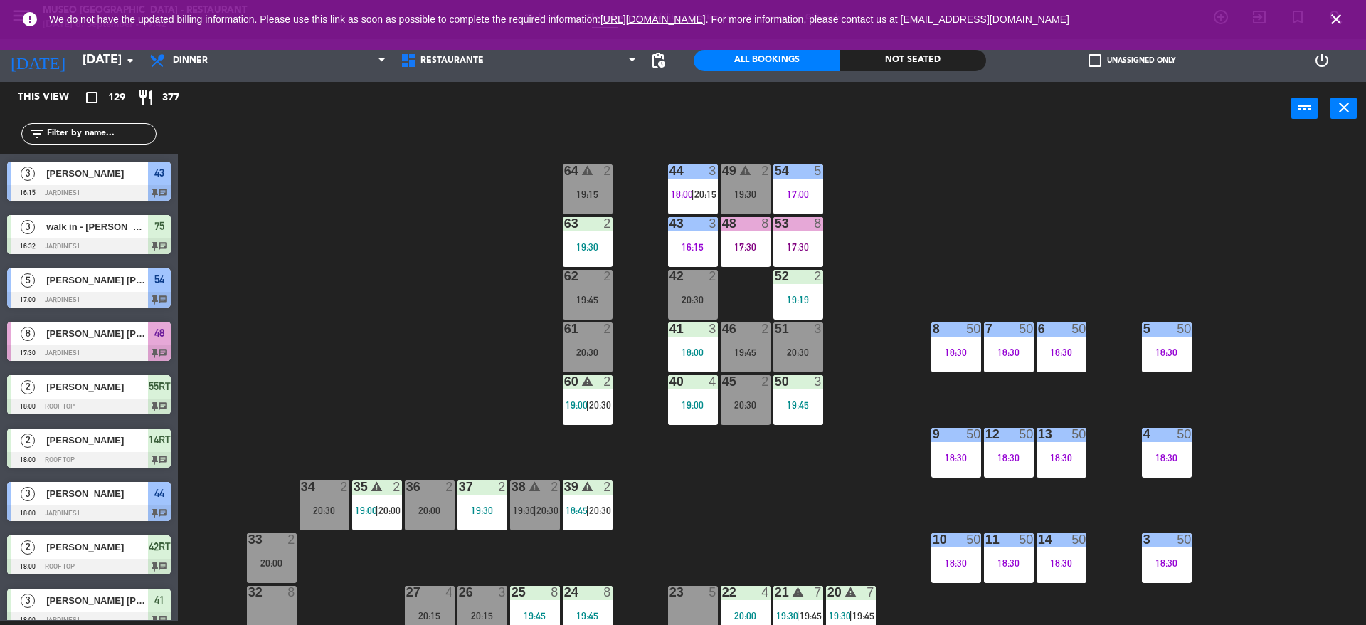
click at [772, 280] on div "52" at bounding box center [774, 276] width 23 height 13
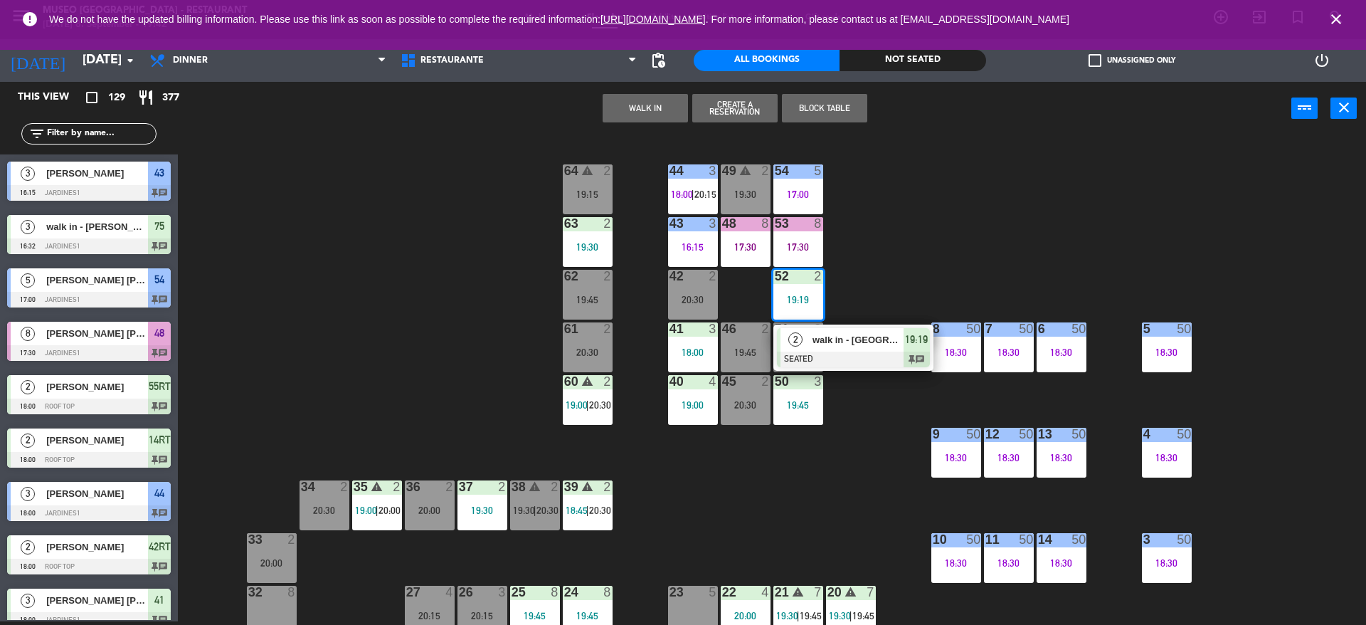
click at [794, 218] on div at bounding box center [797, 223] width 23 height 13
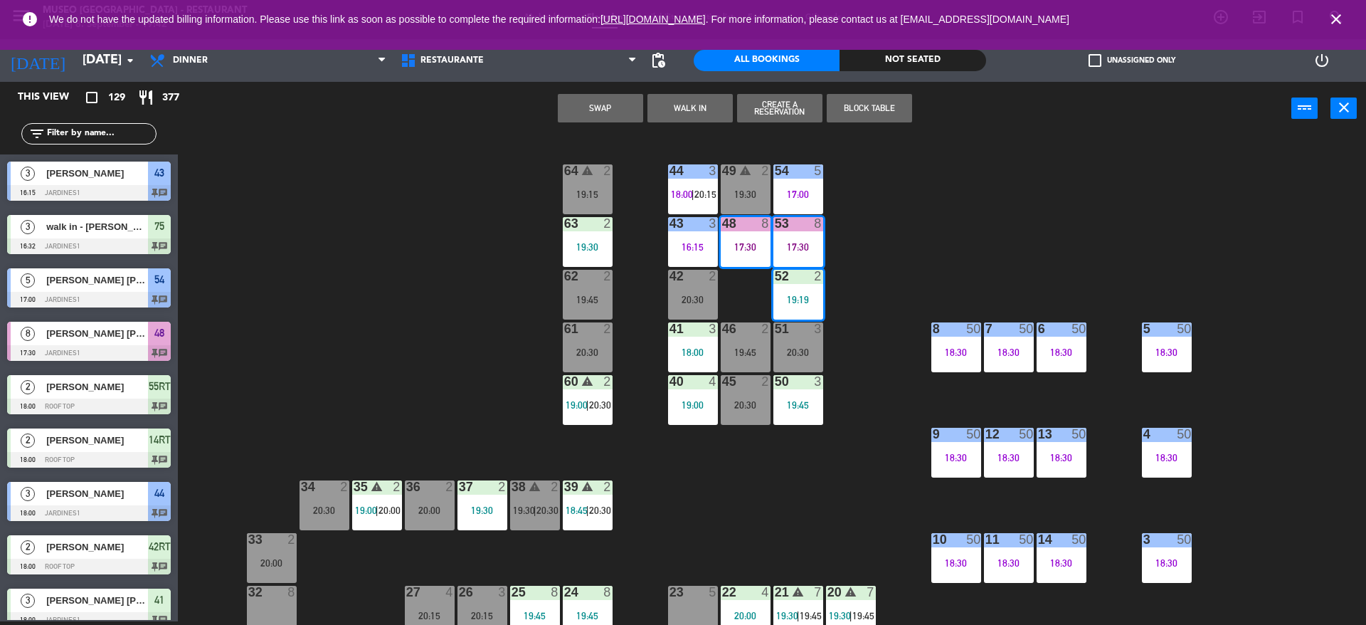
click at [922, 223] on div "44 3 18:00 | 20:15 49 warning 2 19:30 54 5 17:00 64 warning 2 19:15 48 8 17:30 …" at bounding box center [778, 382] width 1174 height 486
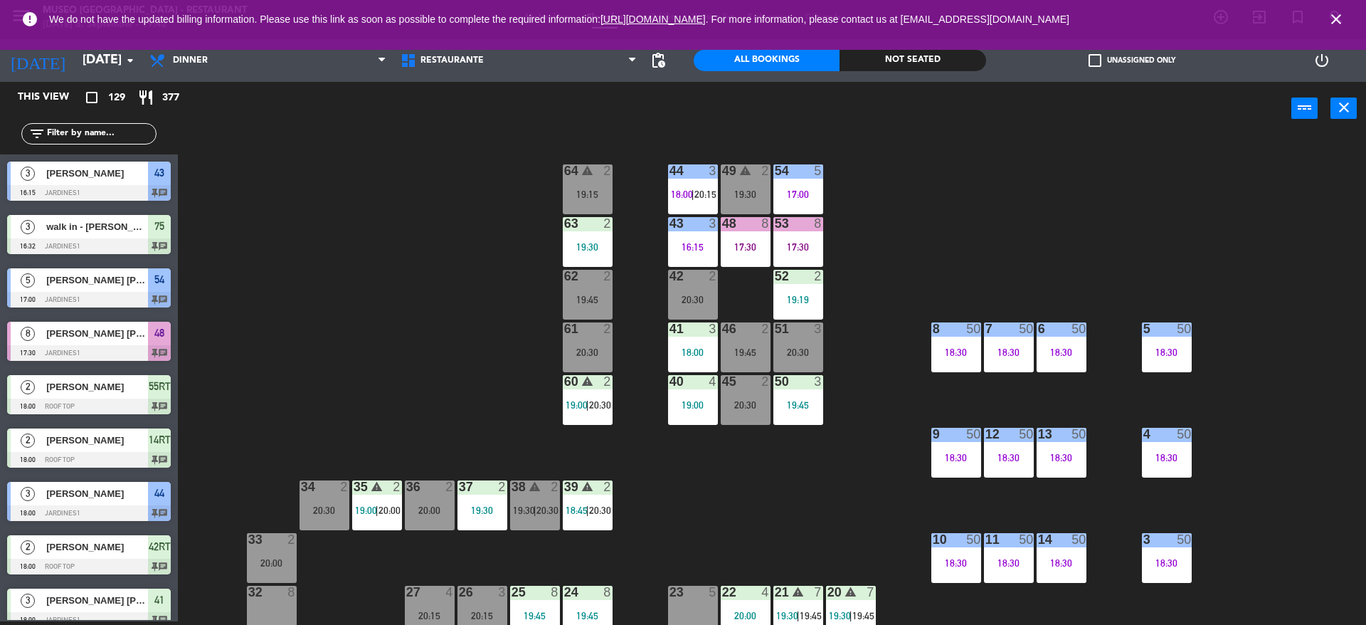
click at [922, 223] on div "44 3 18:00 | 20:15 49 warning 2 19:30 54 5 17:00 64 warning 2 19:15 48 8 17:30 …" at bounding box center [778, 382] width 1174 height 486
click at [580, 250] on div "19:30" at bounding box center [588, 247] width 50 height 10
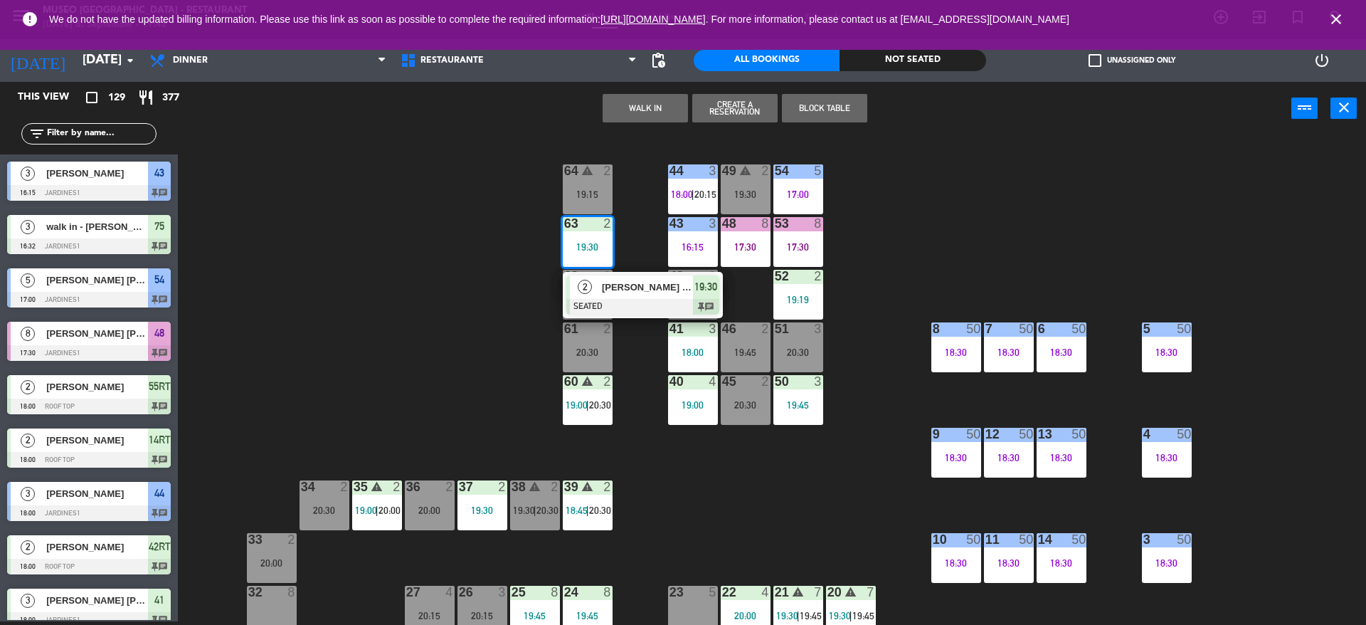
click at [613, 287] on span "[PERSON_NAME] de la [PERSON_NAME]" at bounding box center [647, 287] width 91 height 15
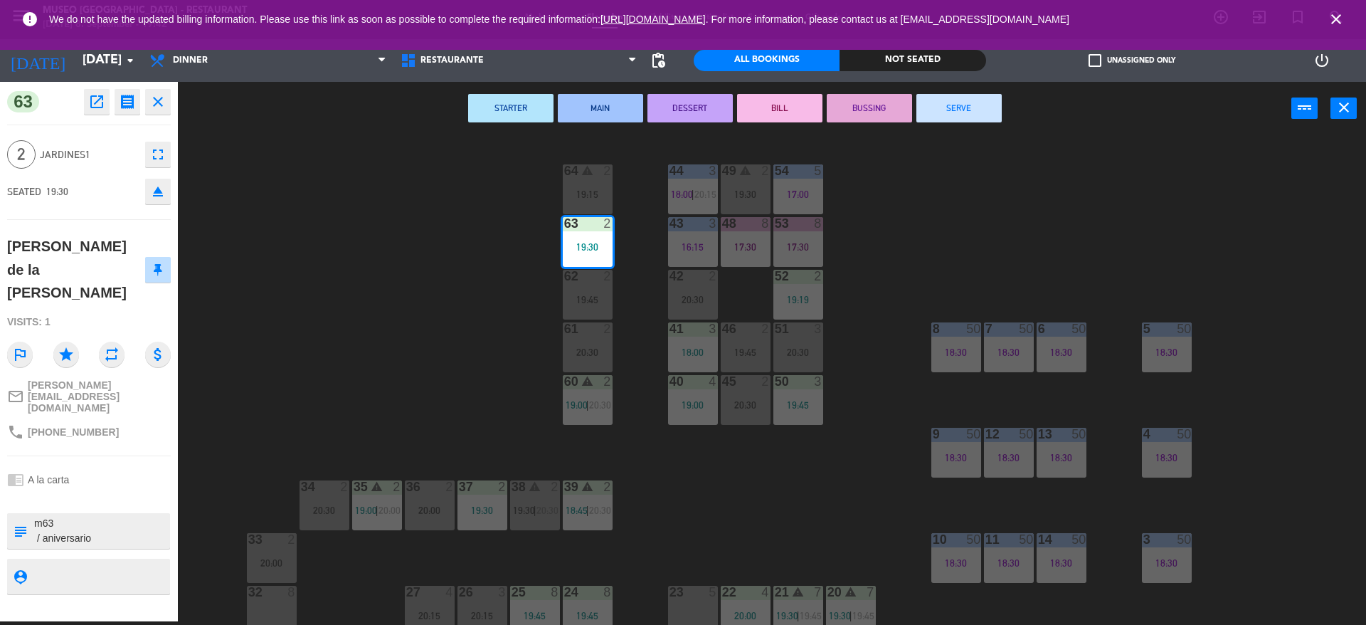
click at [457, 260] on div "44 3 18:00 | 20:15 49 warning 2 19:30 54 5 17:00 64 warning 2 19:15 48 8 17:30 …" at bounding box center [778, 382] width 1174 height 486
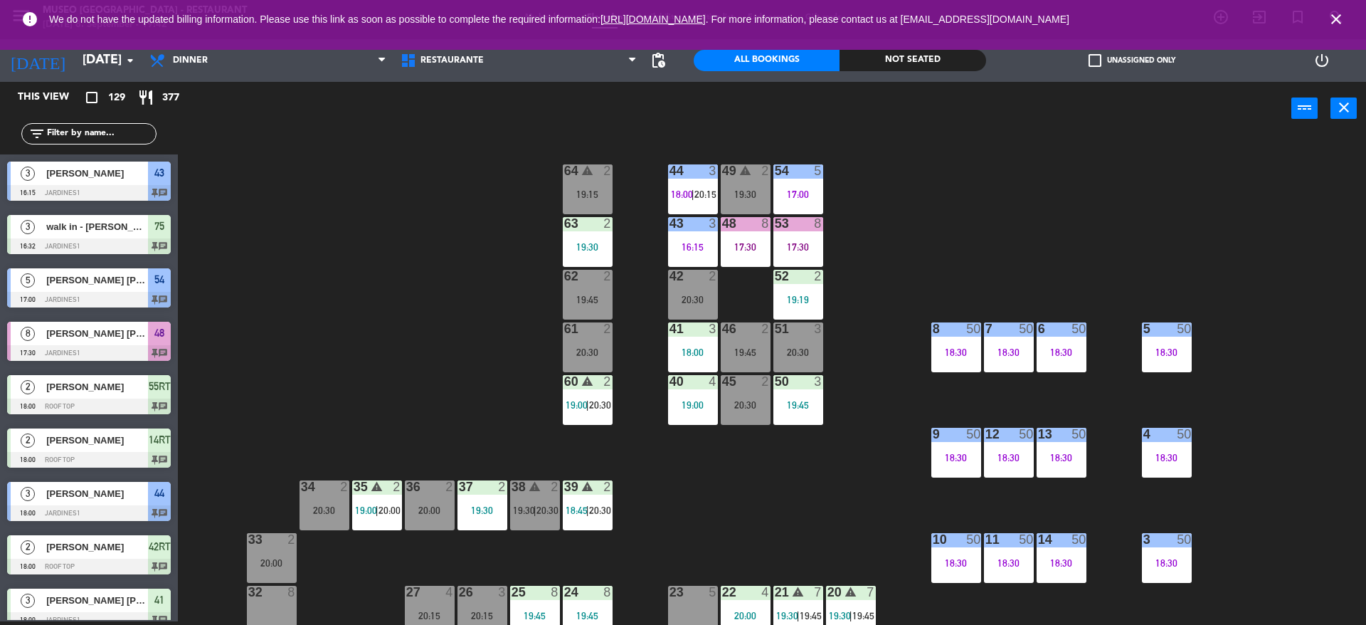
scroll to position [4, 0]
click at [592, 398] on div "60 warning 2 19:00 | 20:30" at bounding box center [588, 400] width 50 height 50
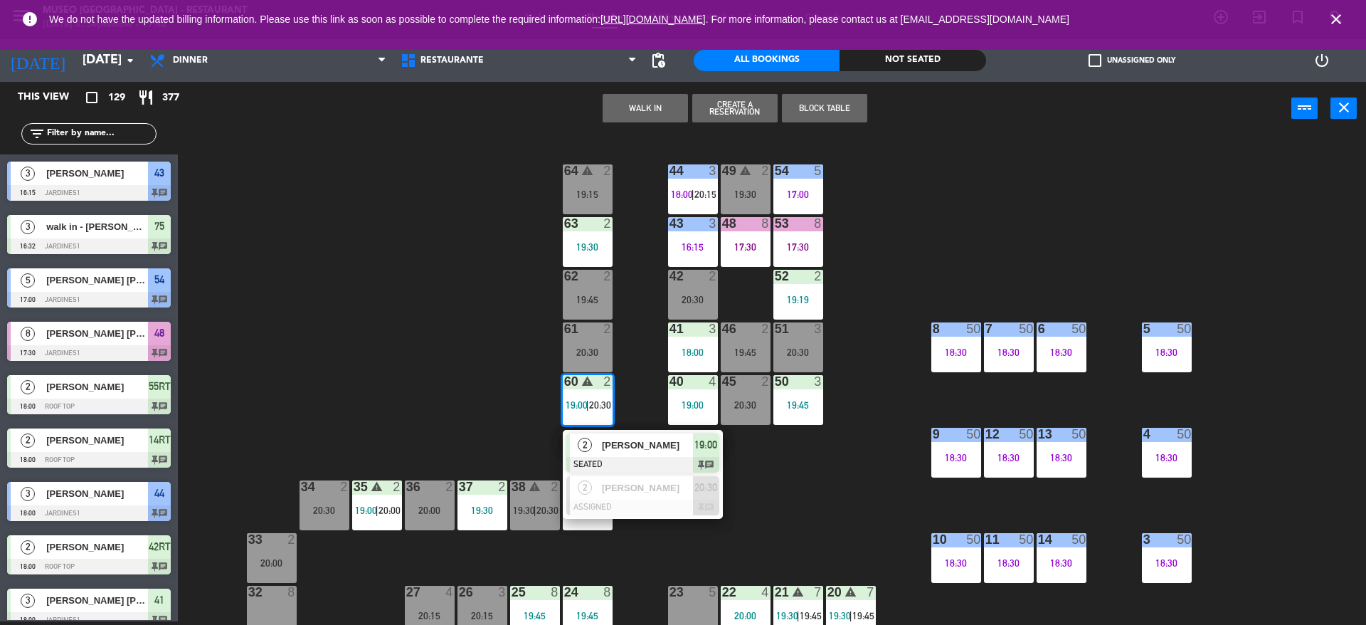
click at [629, 450] on span "[PERSON_NAME]" at bounding box center [647, 444] width 91 height 15
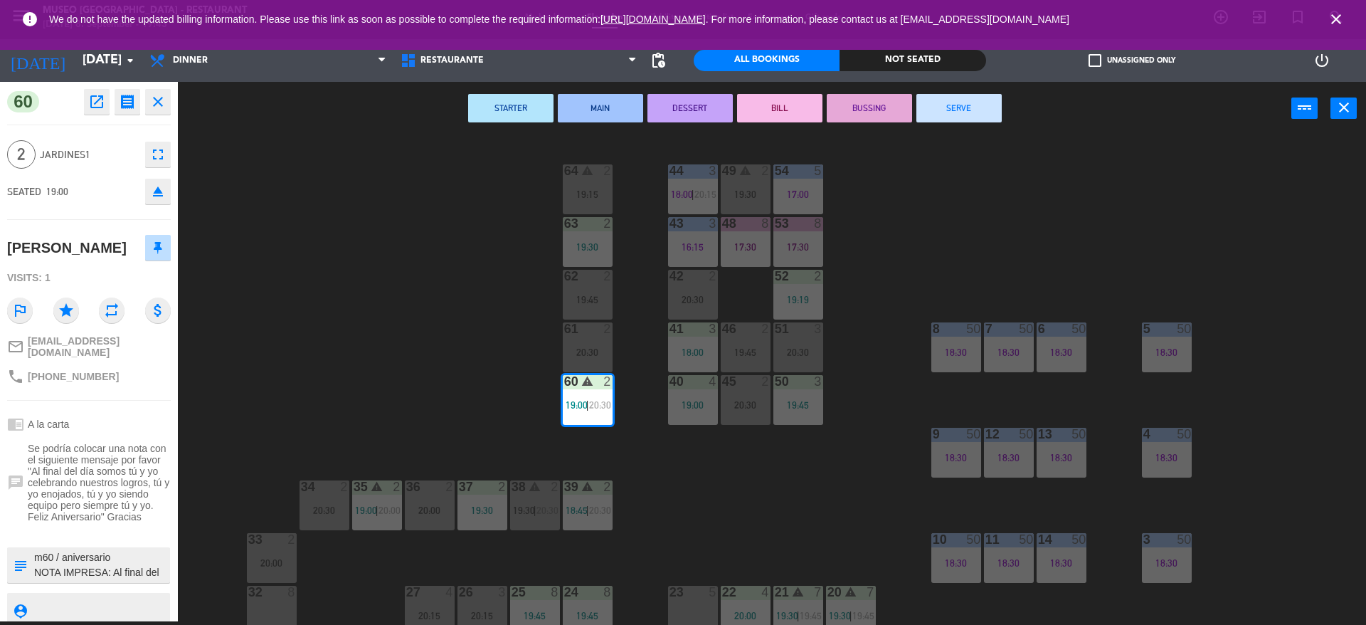
click at [425, 280] on div "44 3 18:00 | 20:15 49 warning 2 19:30 54 5 17:00 64 warning 2 19:15 48 8 17:30 …" at bounding box center [778, 382] width 1174 height 486
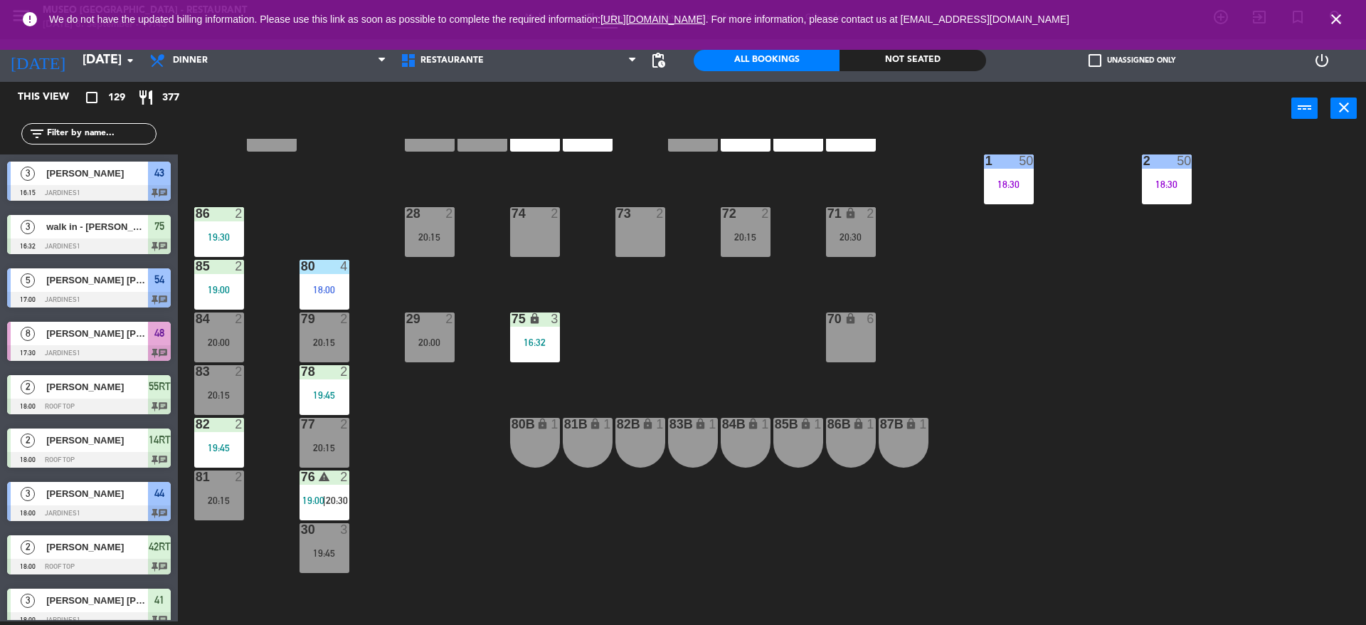
scroll to position [484, 0]
click at [333, 275] on div "80 4 18:00" at bounding box center [324, 284] width 50 height 50
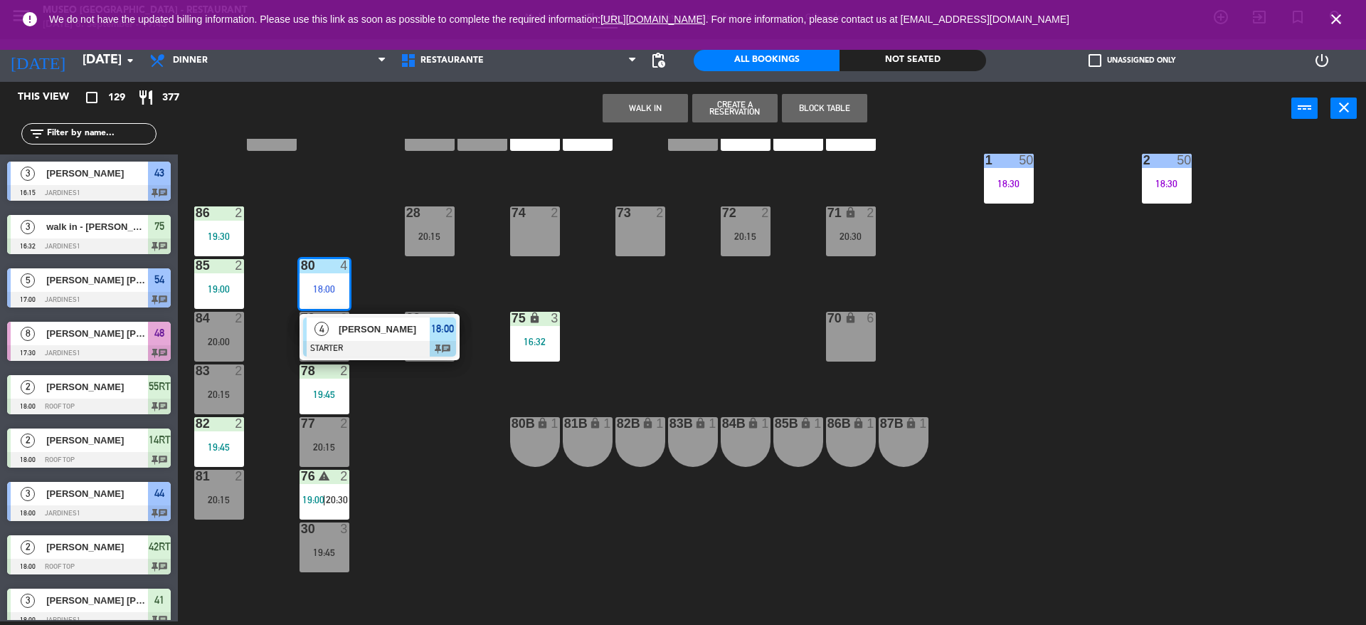
click at [386, 329] on span "[PERSON_NAME]" at bounding box center [384, 329] width 91 height 15
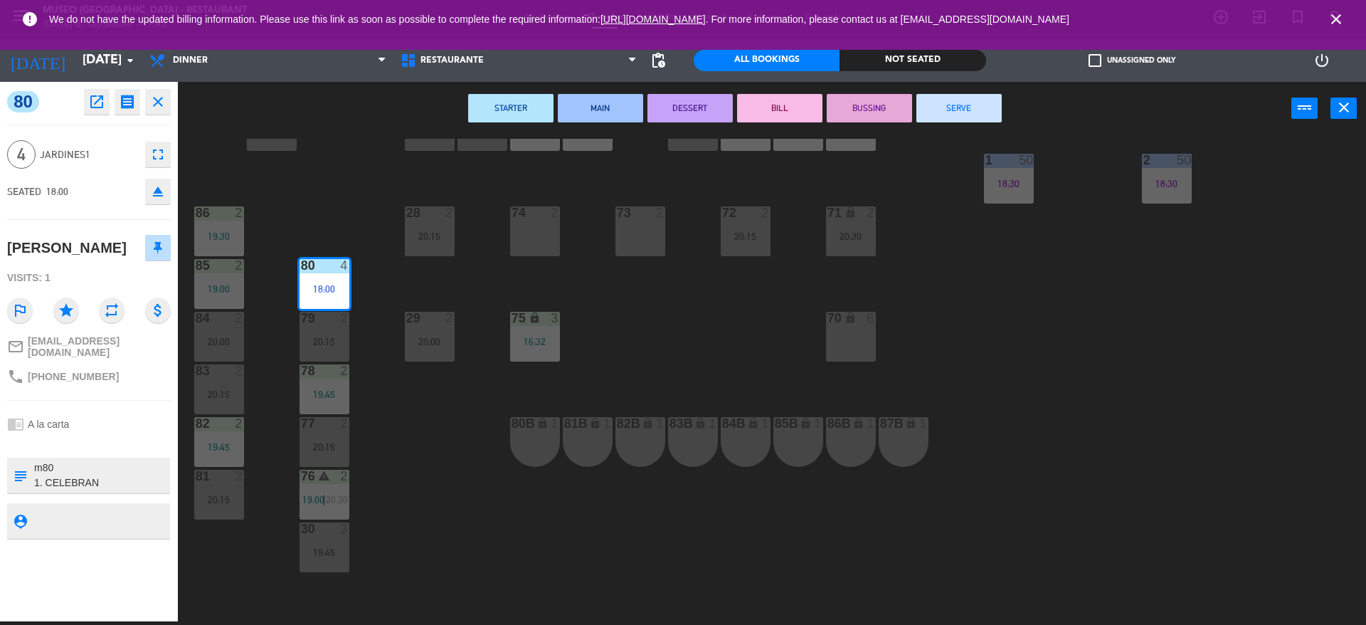
click at [386, 329] on div "44 3 18:00 | 20:15 49 warning 2 19:30 54 5 17:00 64 warning 2 19:15 48 8 17:30 …" at bounding box center [778, 382] width 1174 height 486
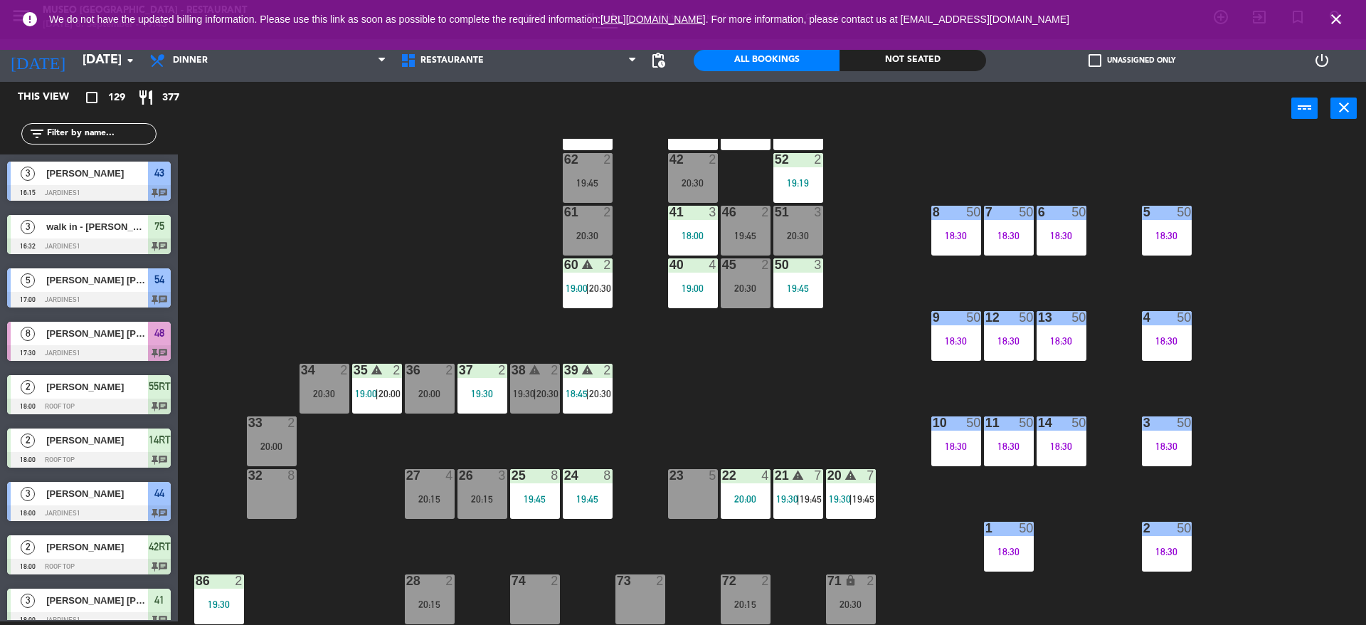
scroll to position [0, 0]
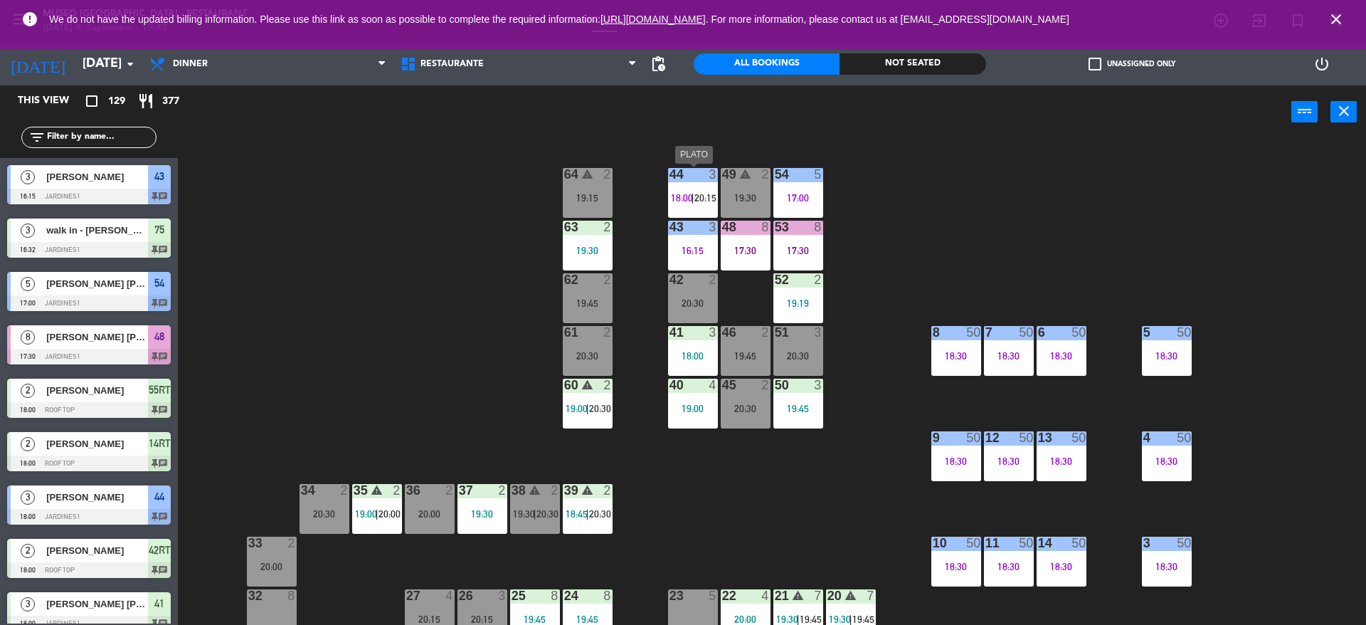
click at [687, 169] on div at bounding box center [692, 174] width 23 height 13
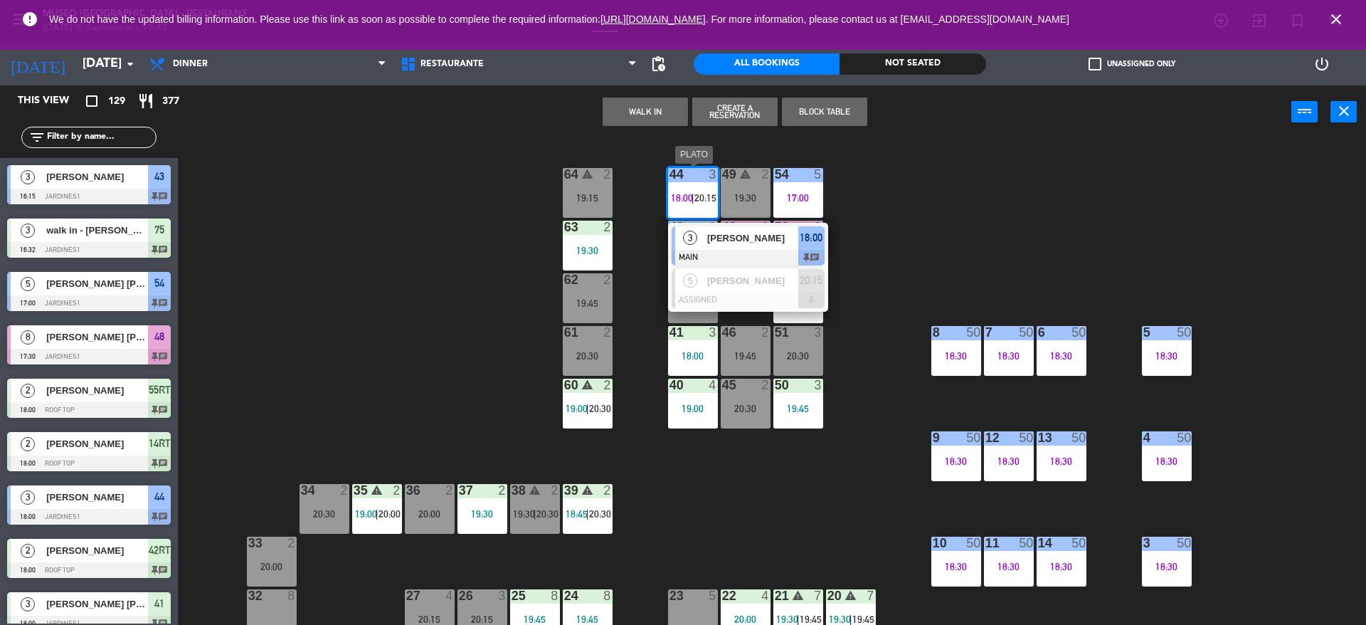
click at [730, 236] on span "[PERSON_NAME]" at bounding box center [752, 237] width 91 height 15
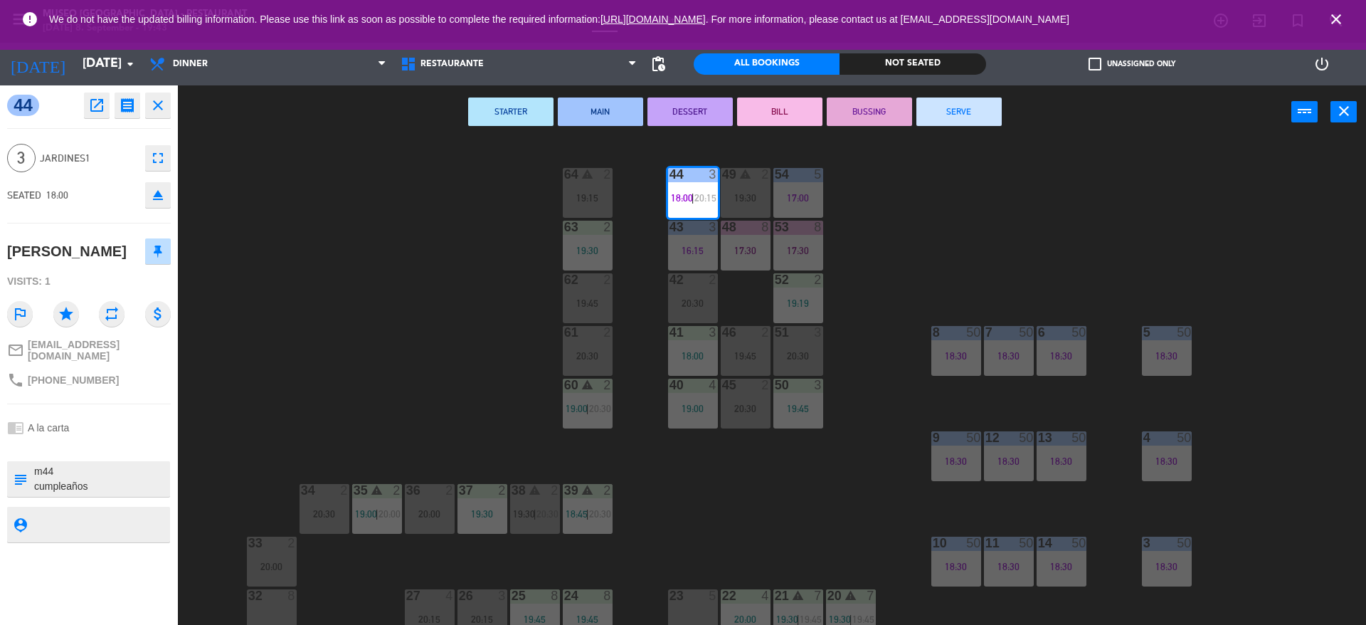
click at [797, 112] on button "BILL" at bounding box center [779, 111] width 85 height 28
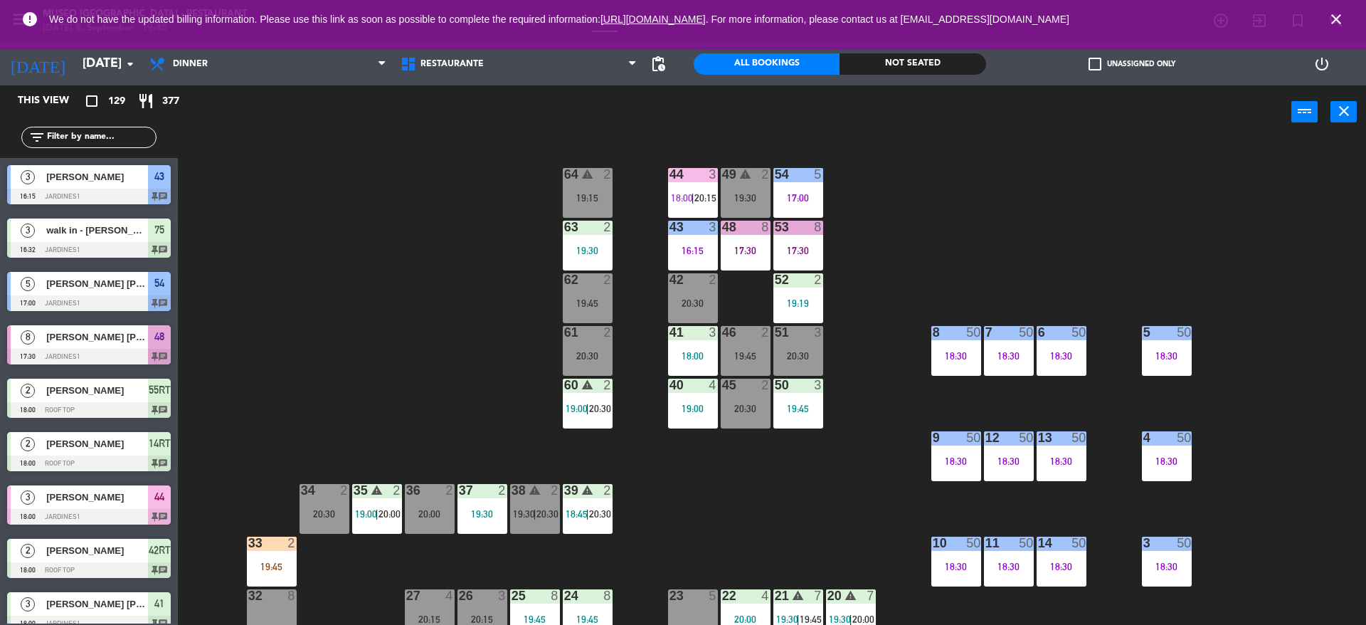
scroll to position [161, 0]
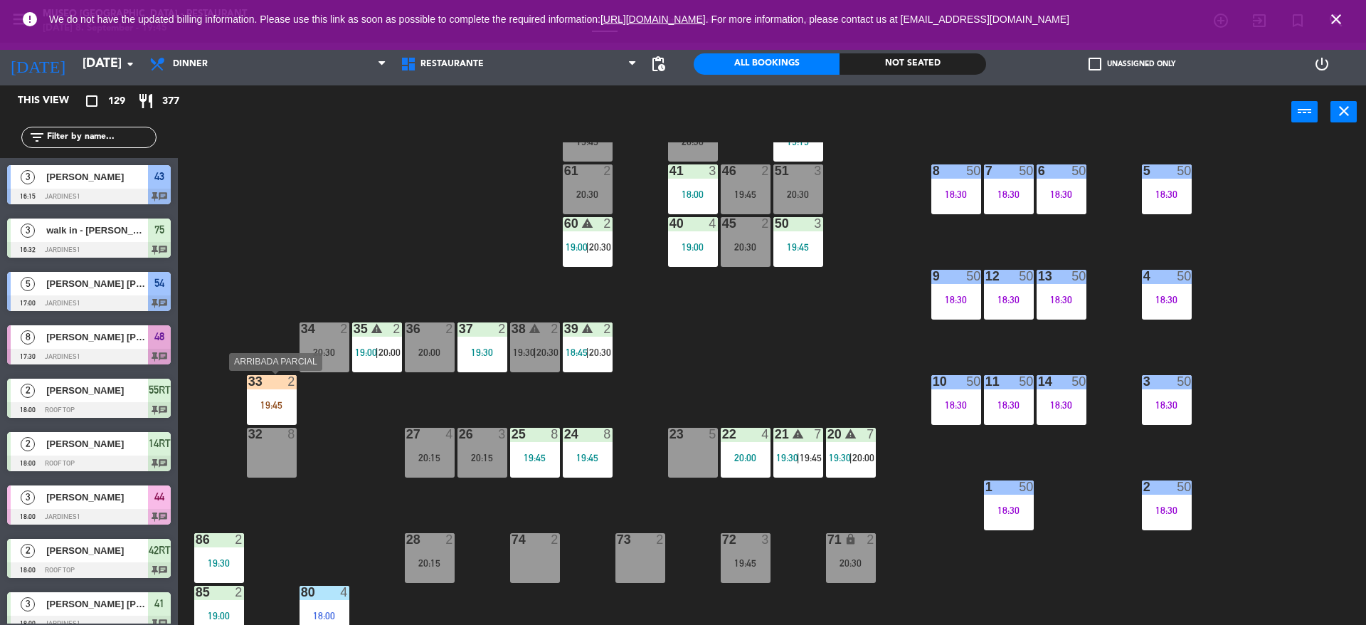
click at [292, 388] on div "33 2" at bounding box center [272, 382] width 50 height 14
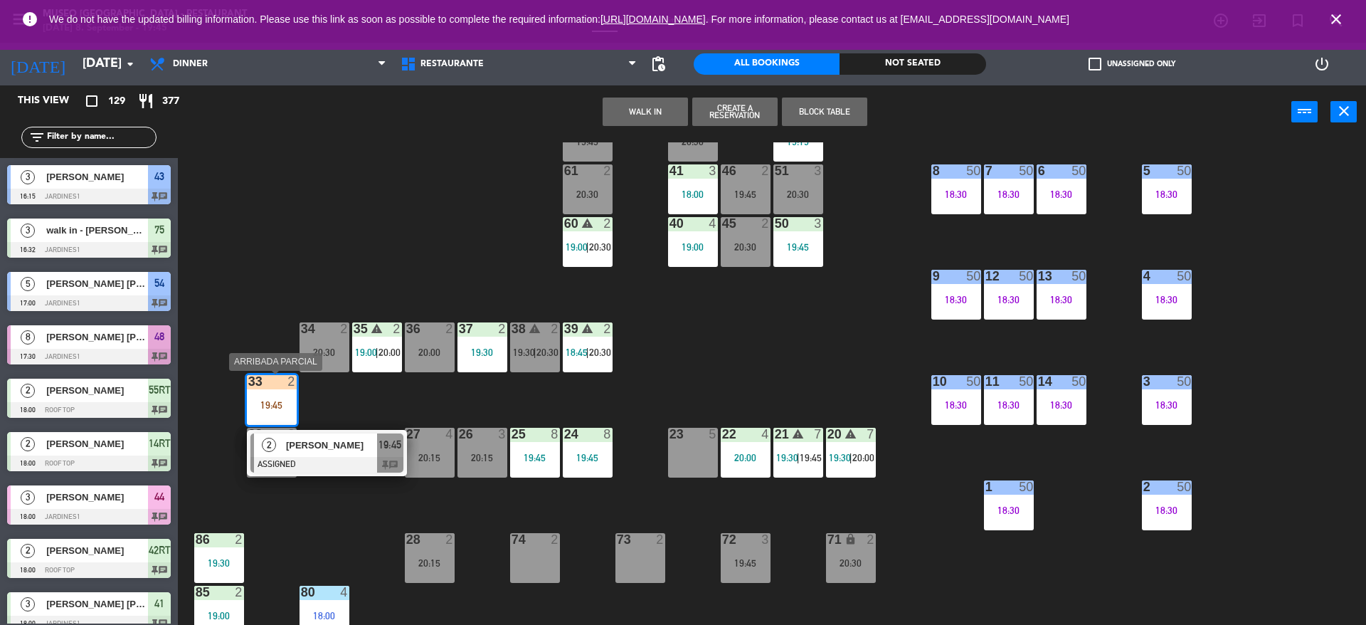
click at [319, 448] on span "[PERSON_NAME]" at bounding box center [331, 444] width 91 height 15
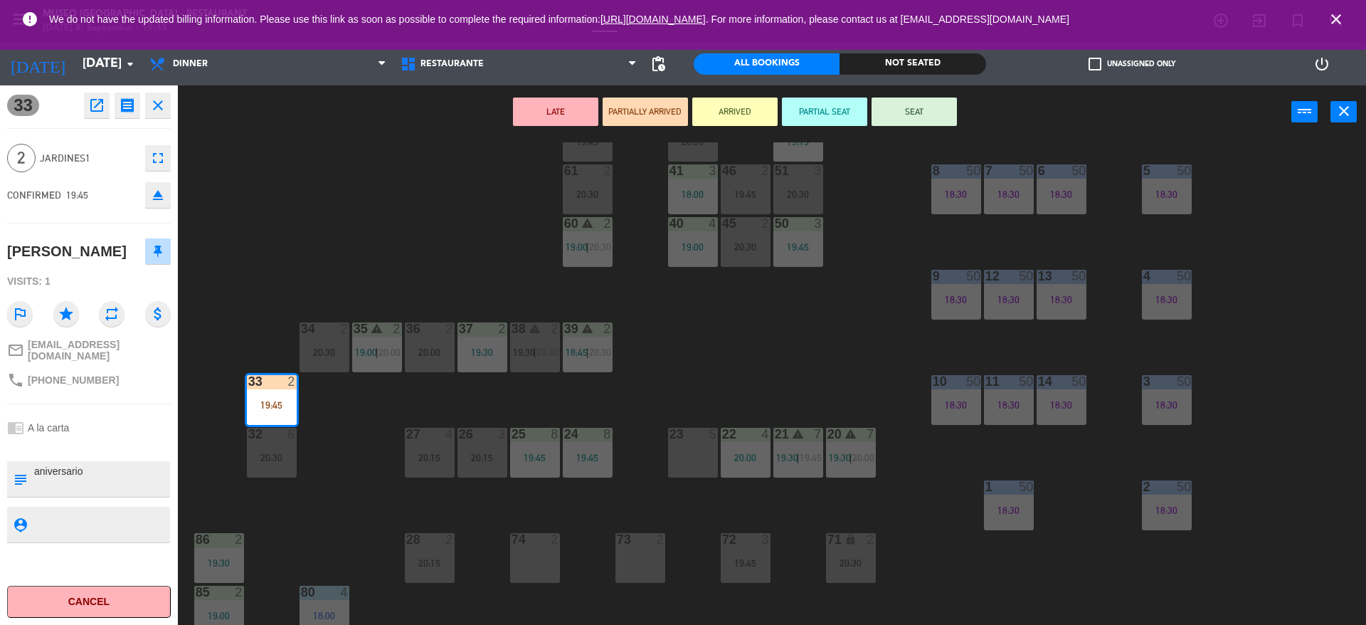
click at [34, 487] on textarea at bounding box center [101, 479] width 136 height 30
type textarea "m 33 / aniversario"
click at [116, 193] on div "CONFIRMED 19:45 eject" at bounding box center [89, 195] width 164 height 36
click at [898, 112] on button "SEAT" at bounding box center [913, 111] width 85 height 28
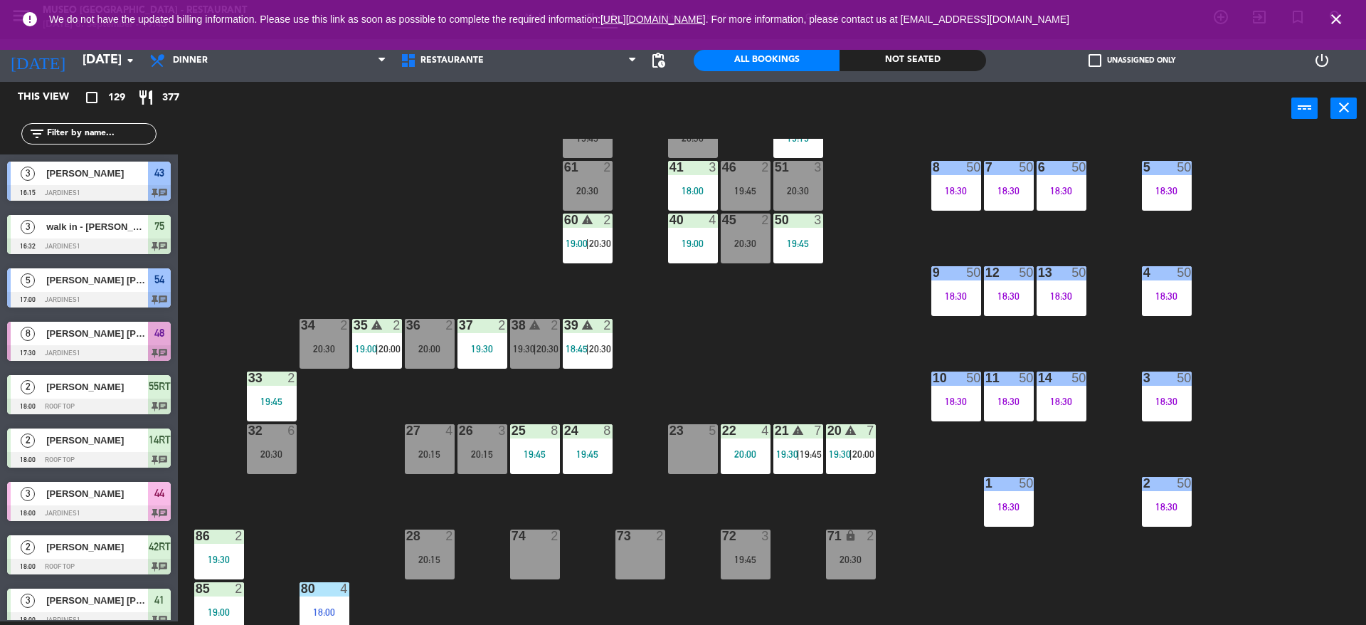
scroll to position [2308, 0]
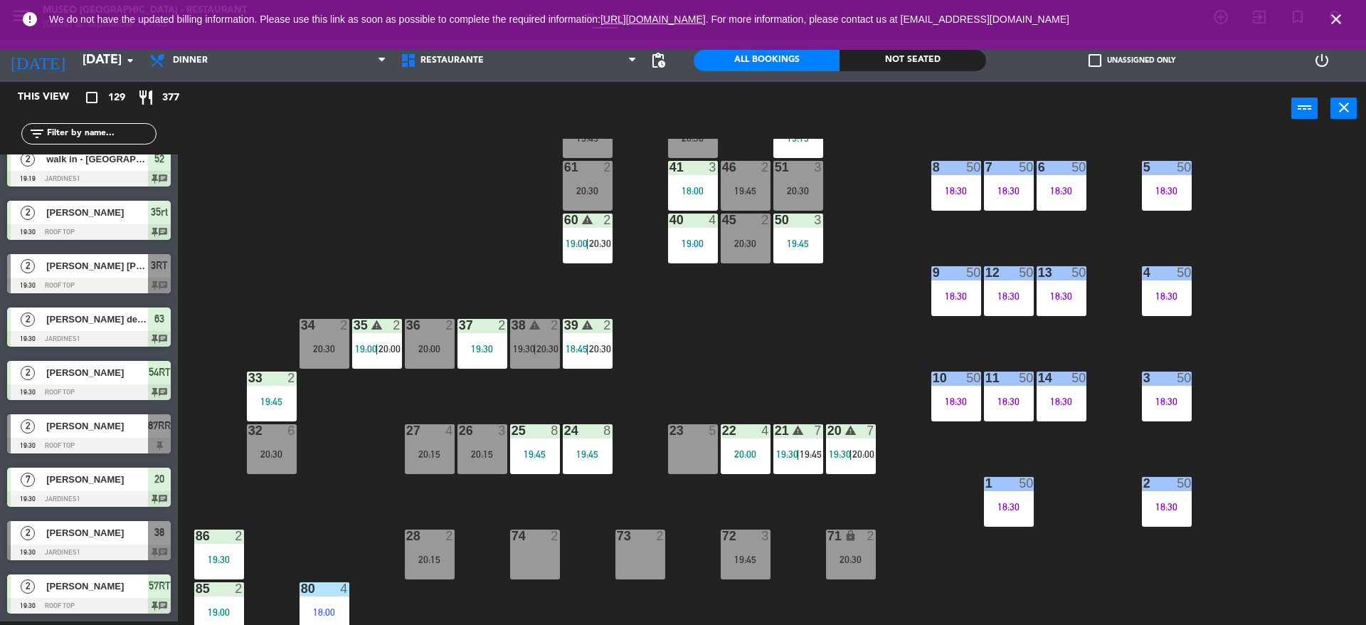
click at [846, 459] on span "19:30" at bounding box center [840, 453] width 22 height 11
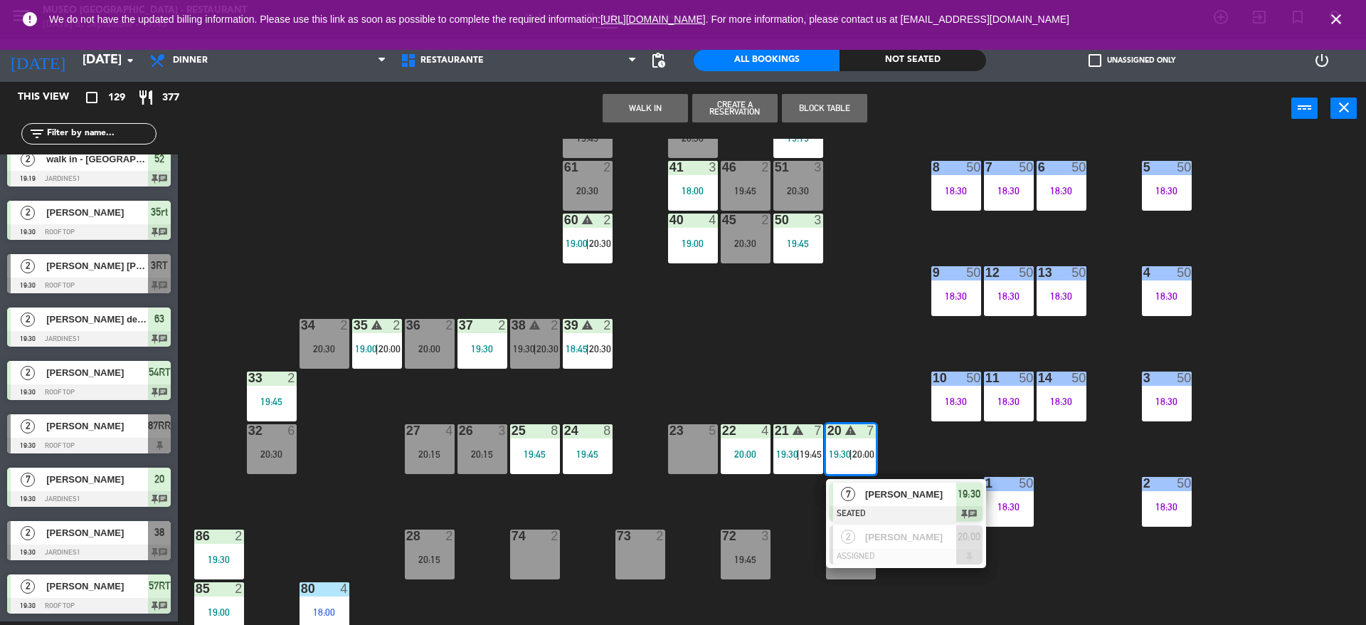
click at [871, 501] on span "[PERSON_NAME]" at bounding box center [910, 494] width 91 height 15
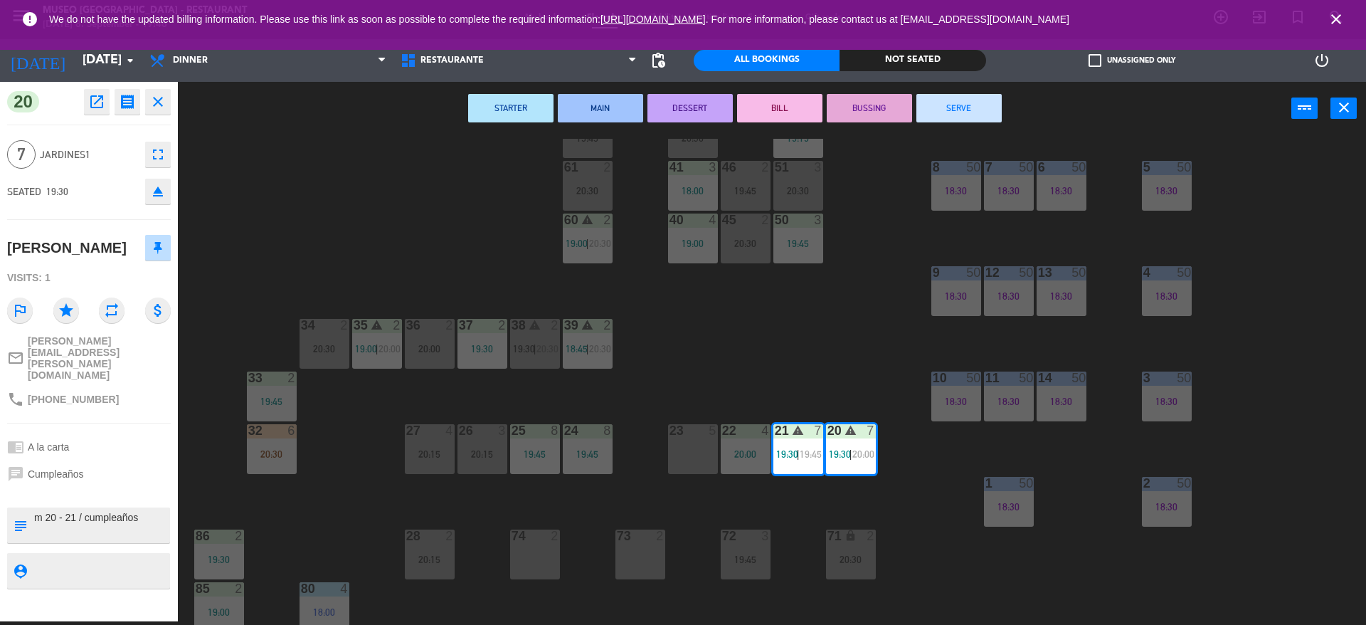
click at [792, 353] on div "44 3 18:00 | 20:15 49 warning 2 19:30 54 5 17:00 64 warning 2 19:15 48 8 17:30 …" at bounding box center [778, 382] width 1174 height 486
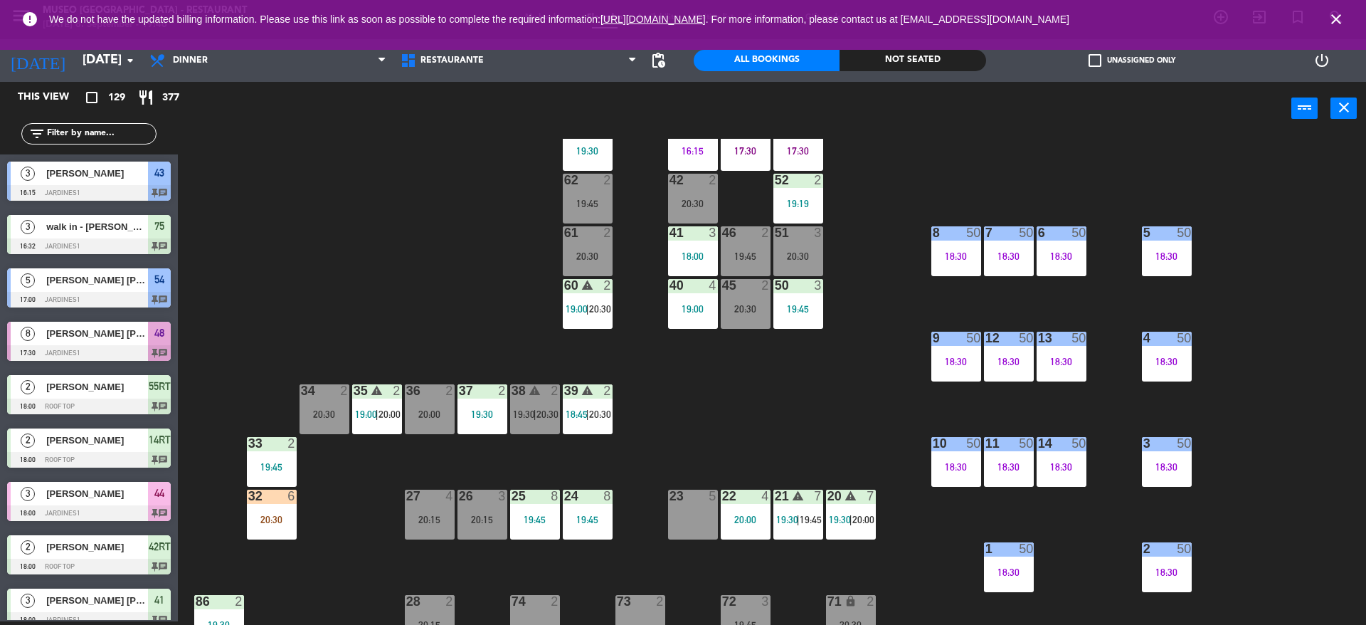
scroll to position [87, 0]
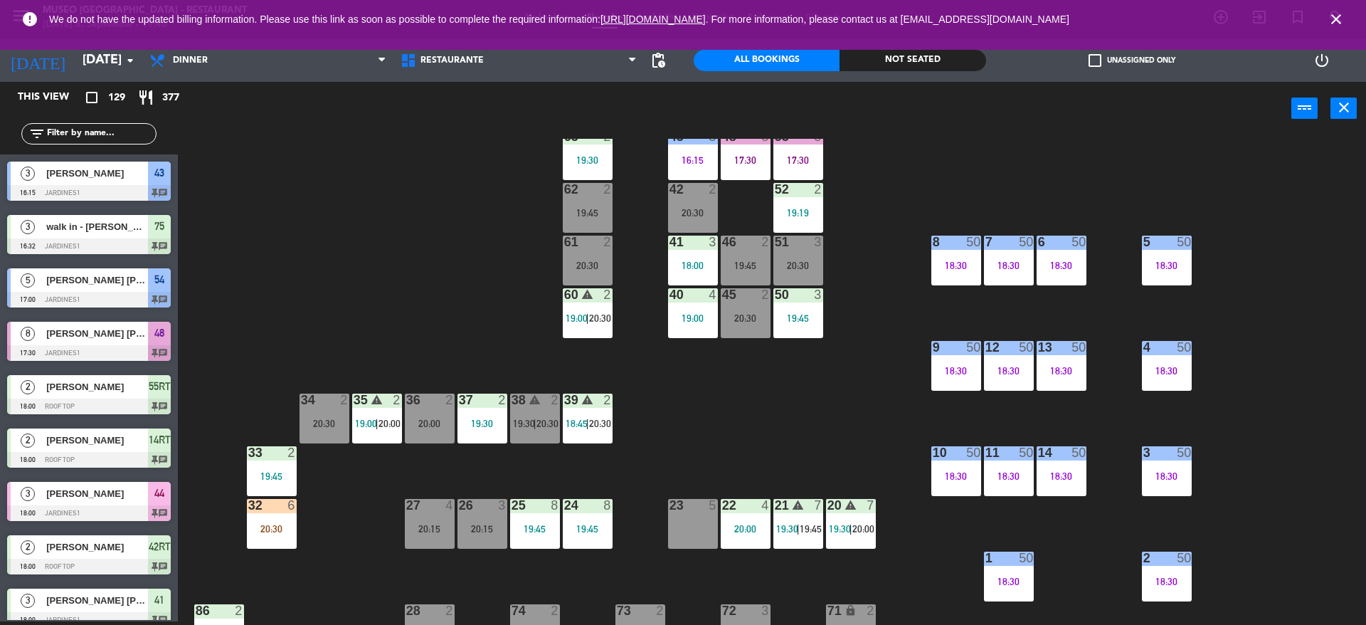
click at [265, 505] on div at bounding box center [271, 505] width 23 height 13
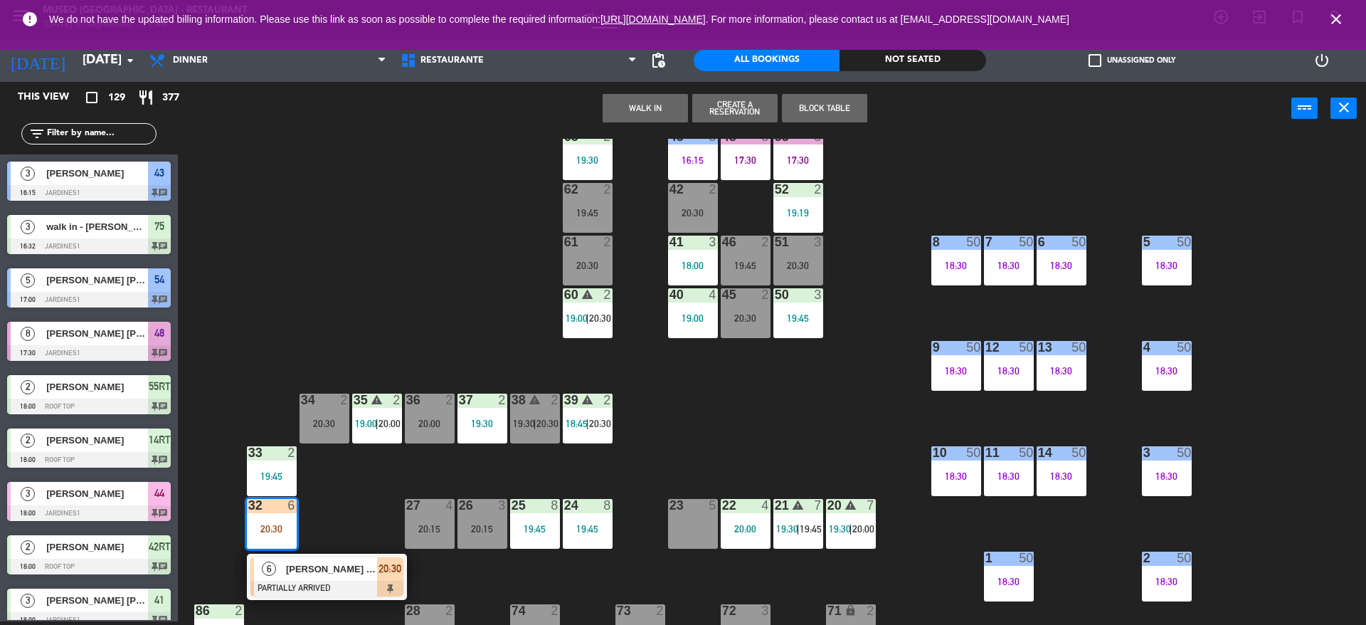
click at [337, 570] on span "[PERSON_NAME] [PERSON_NAME]" at bounding box center [331, 568] width 91 height 15
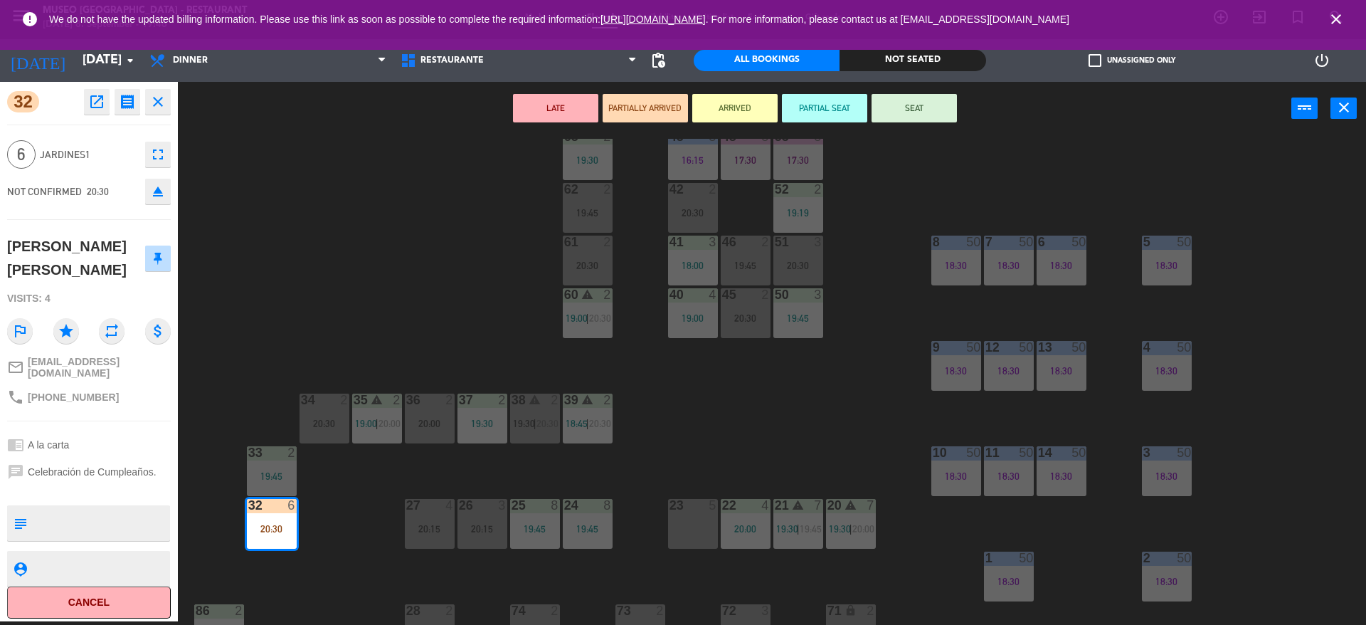
click at [30, 505] on div "subject" at bounding box center [20, 523] width 26 height 36
click at [35, 508] on textarea at bounding box center [101, 523] width 136 height 30
type textarea "m32 / cumpleaños"
click at [115, 151] on span "Jardines1" at bounding box center [89, 155] width 98 height 16
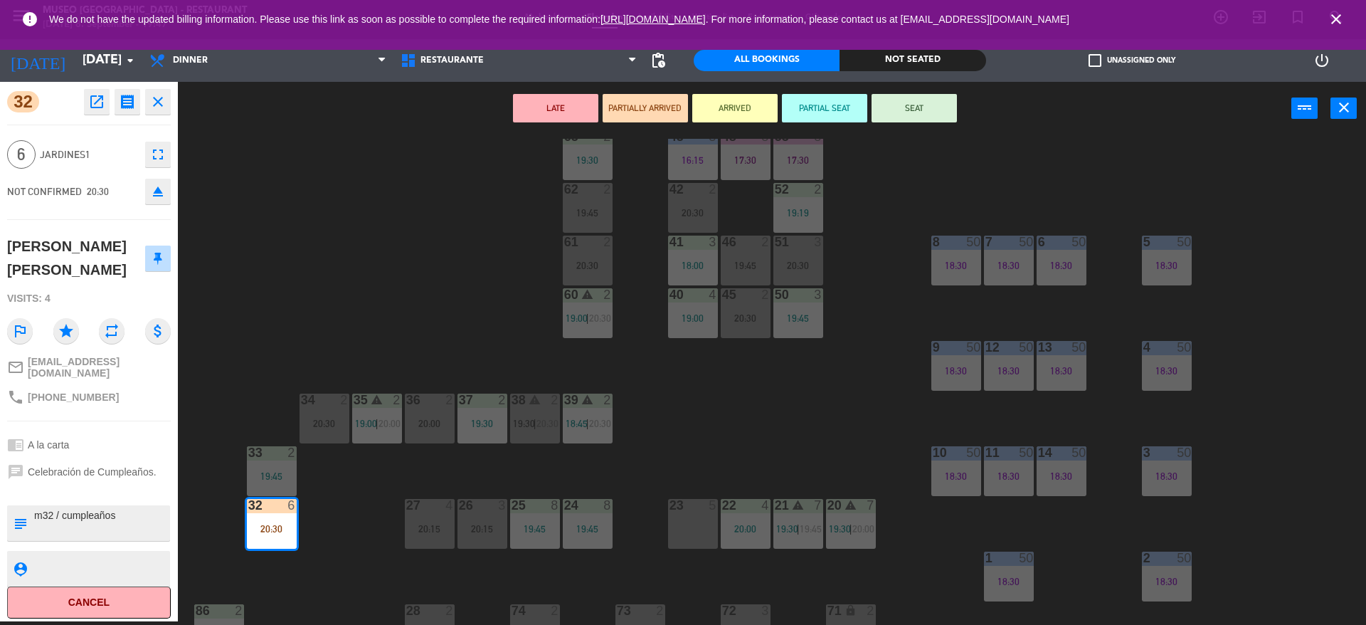
click at [112, 148] on span "Jardines1" at bounding box center [89, 155] width 98 height 16
click at [889, 111] on button "SEAT" at bounding box center [913, 108] width 85 height 28
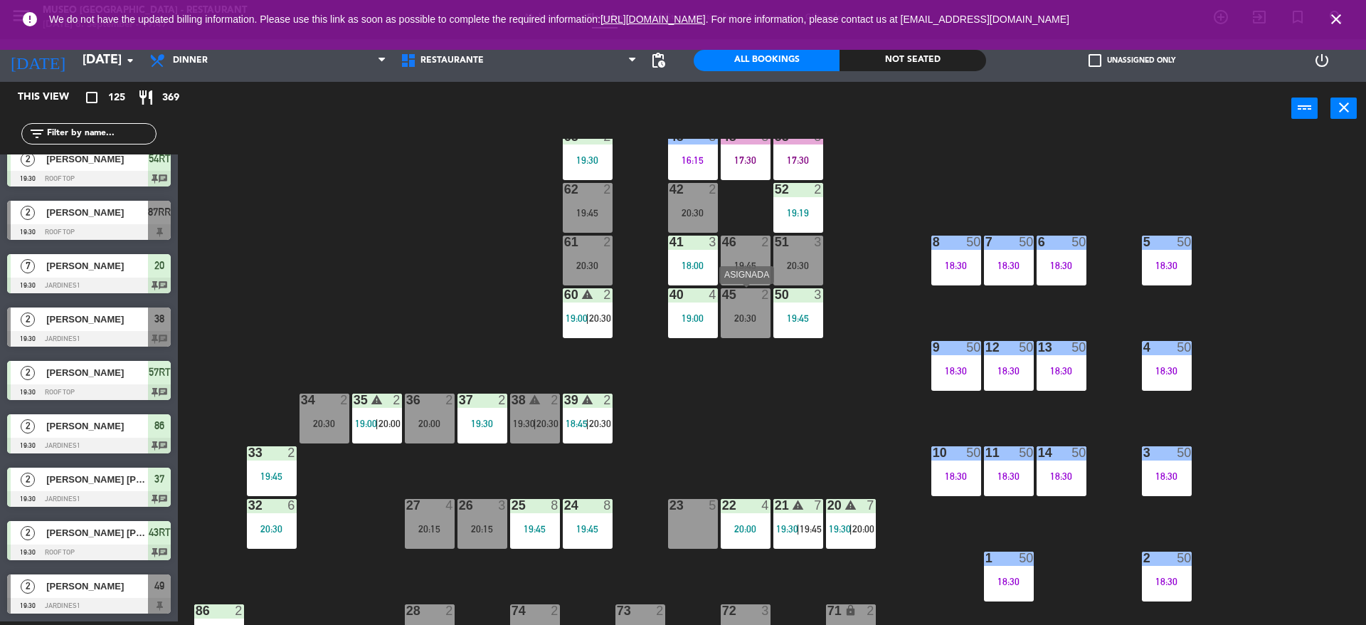
scroll to position [0, 0]
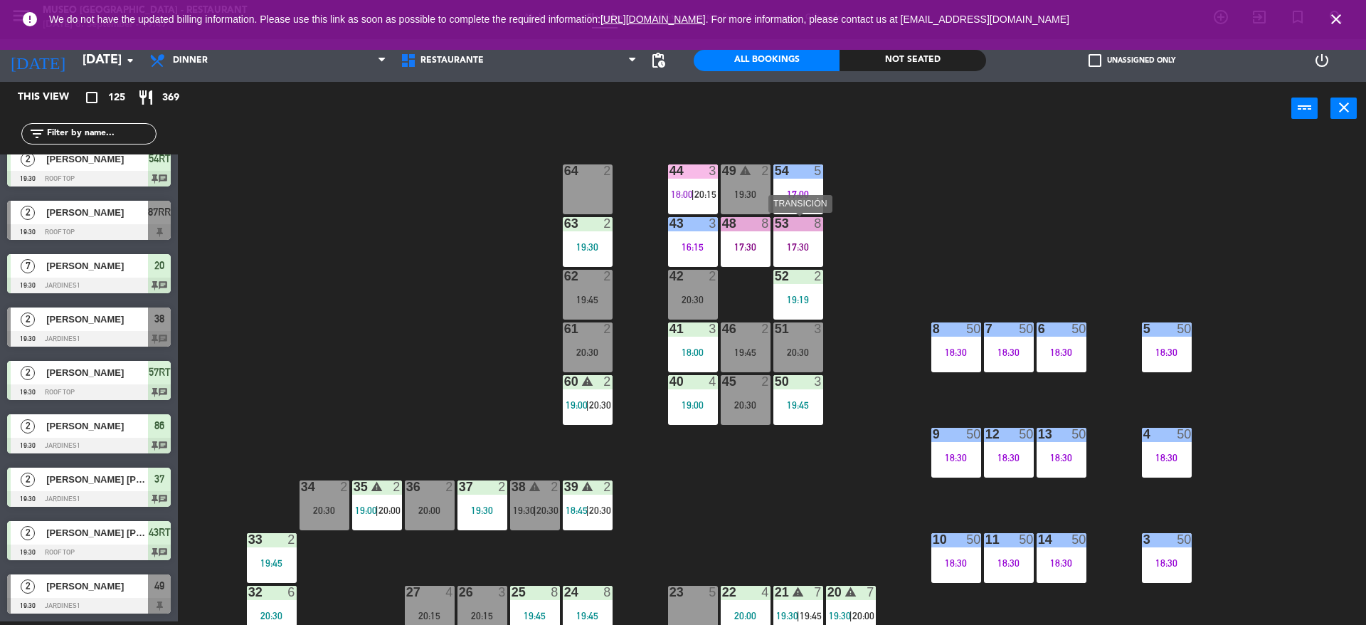
click at [802, 248] on div "17:30" at bounding box center [798, 247] width 50 height 10
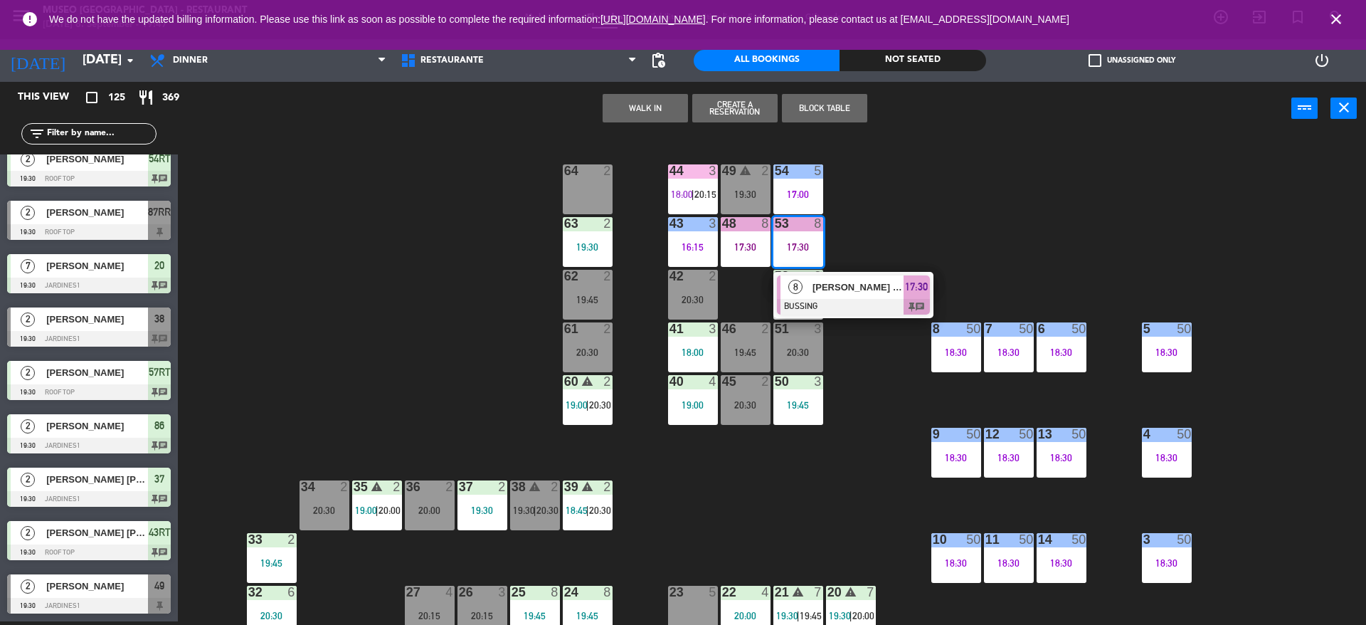
click at [834, 295] on div "[PERSON_NAME] [PERSON_NAME]" at bounding box center [857, 286] width 92 height 23
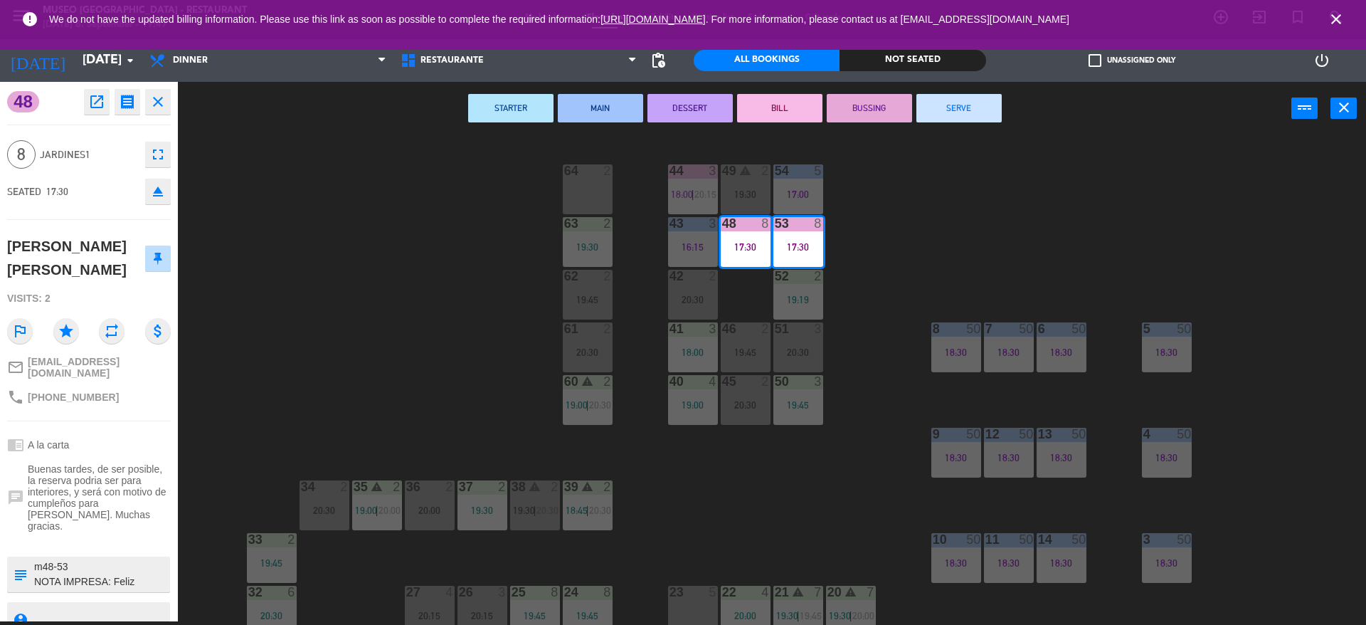
click at [941, 112] on button "SERVE" at bounding box center [958, 108] width 85 height 28
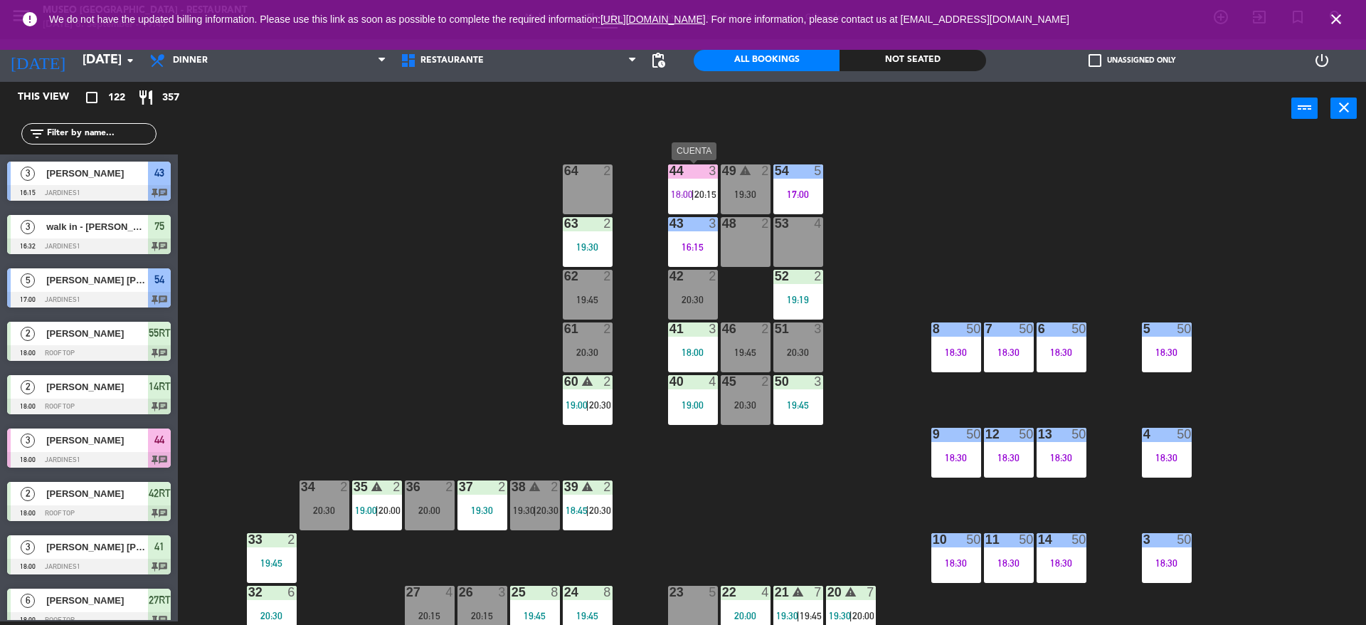
click at [670, 177] on div "44" at bounding box center [669, 170] width 1 height 13
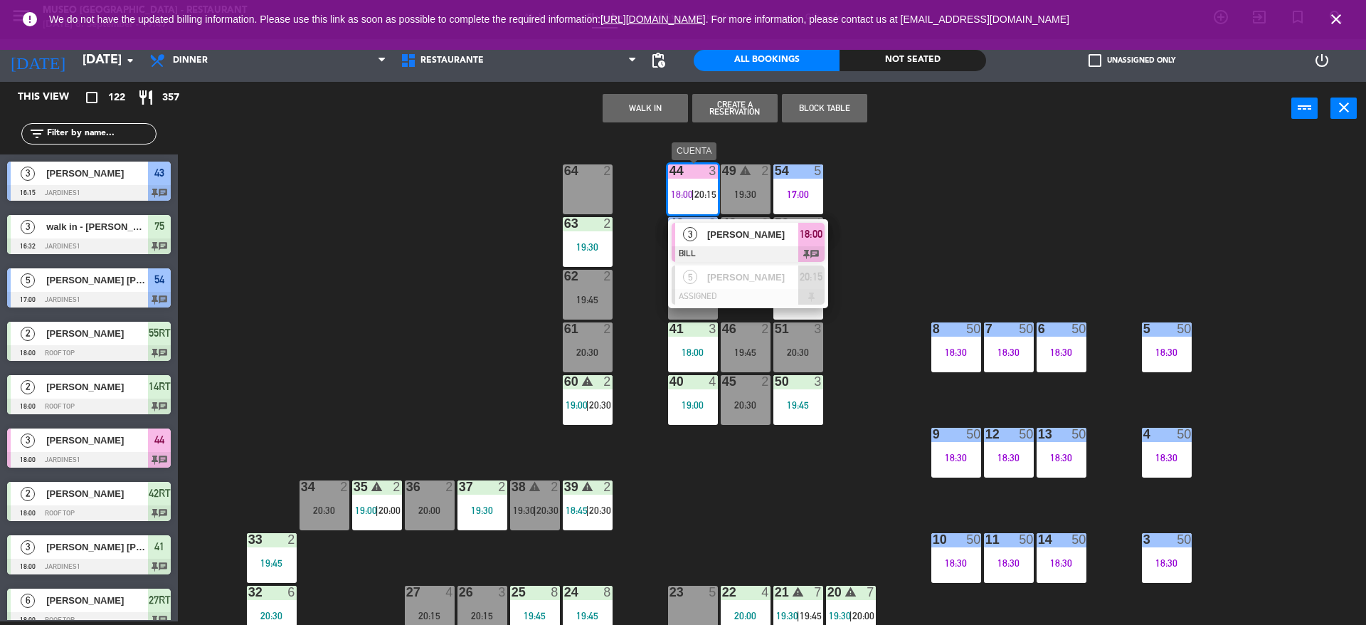
click at [733, 230] on span "[PERSON_NAME]" at bounding box center [752, 234] width 91 height 15
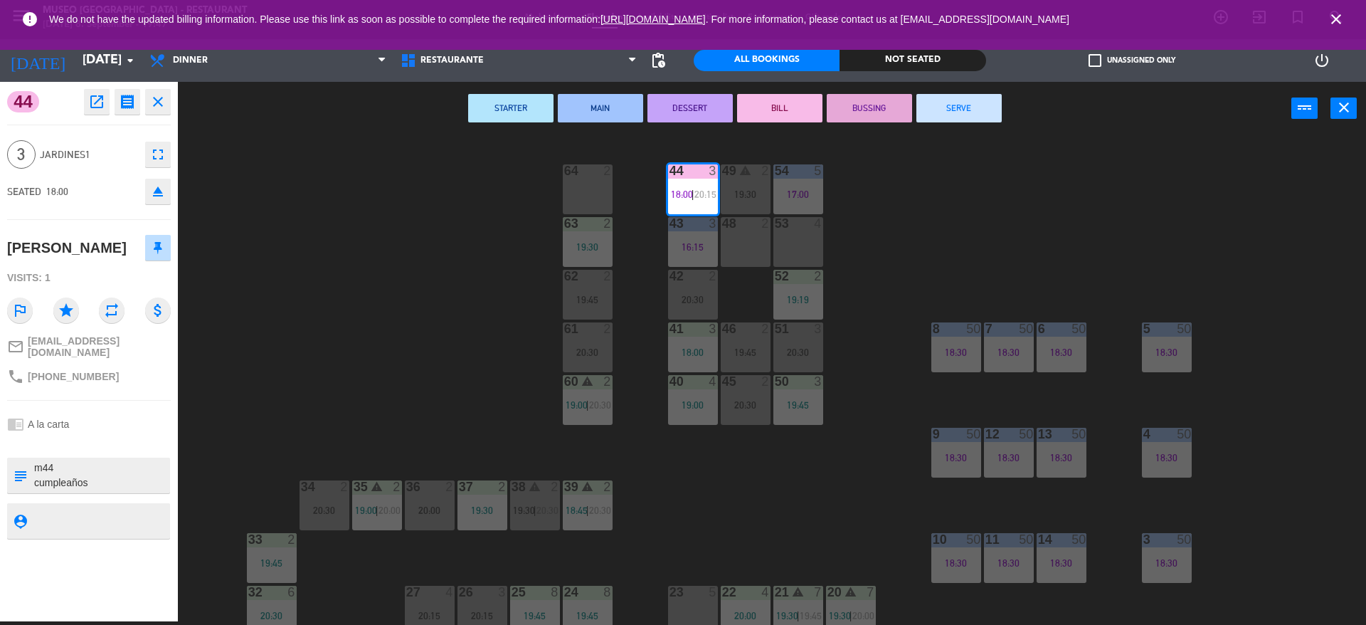
click at [885, 102] on button "BUSSING" at bounding box center [869, 108] width 85 height 28
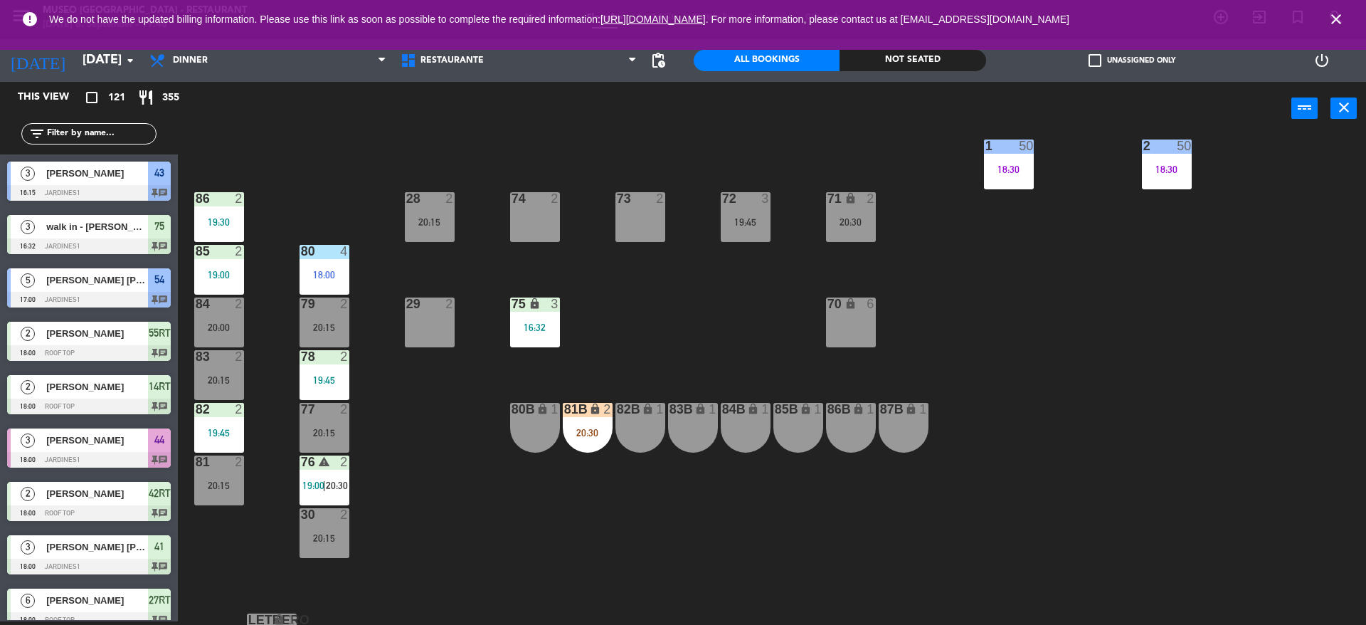
scroll to position [529, 0]
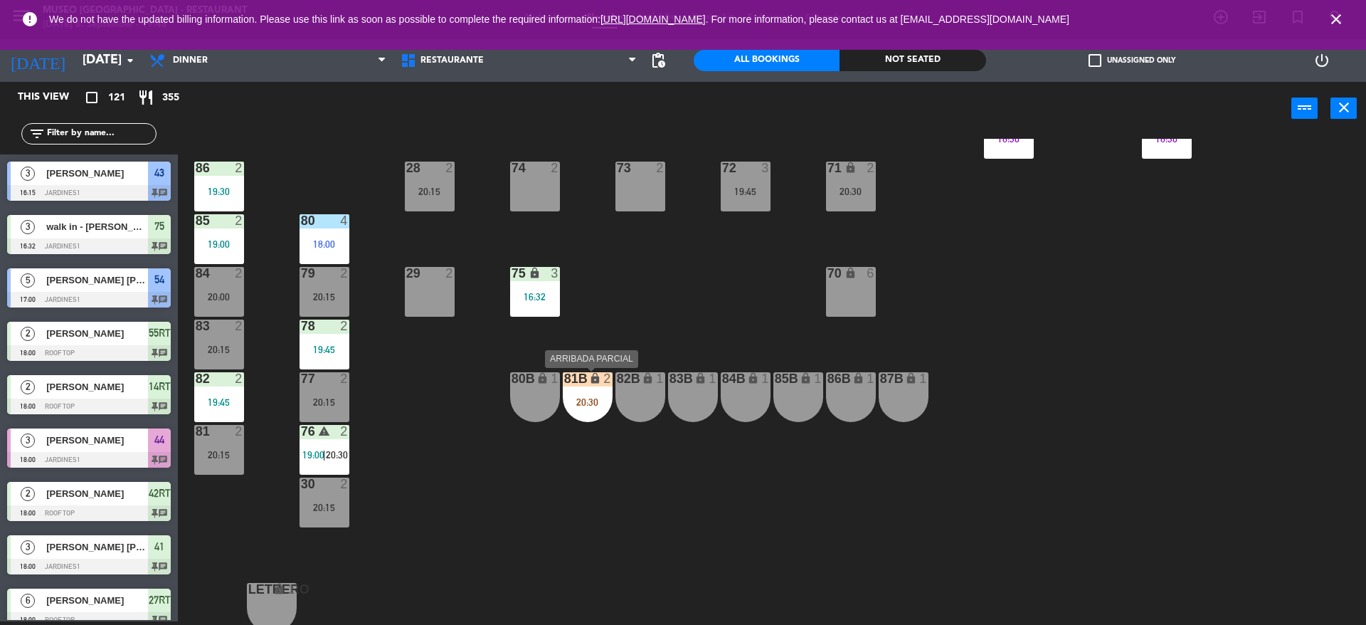
click at [583, 388] on div "81B lock 2 20:30" at bounding box center [588, 397] width 50 height 50
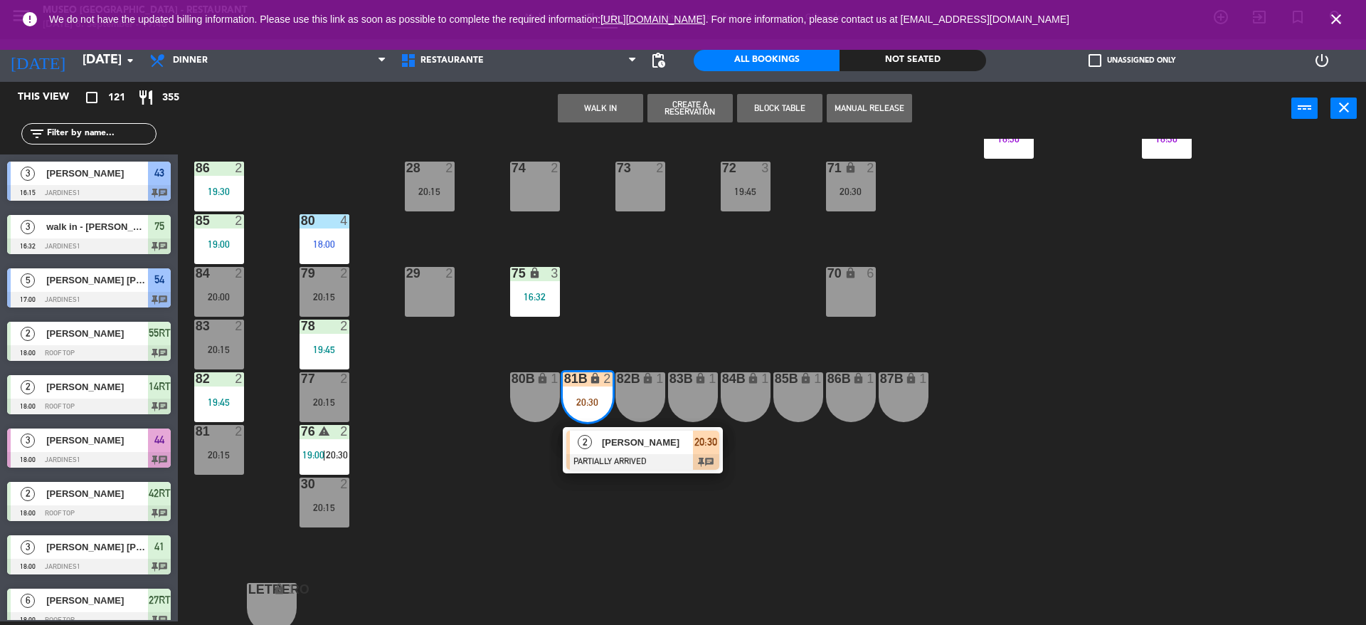
click at [699, 271] on div "44 3 18:00 | 20:15 49 warning 2 19:30 54 5 17:00 64 2 48 2 53 4 63 2 19:30 43 3…" at bounding box center [778, 382] width 1174 height 486
